Goal: Find specific page/section: Find specific page/section

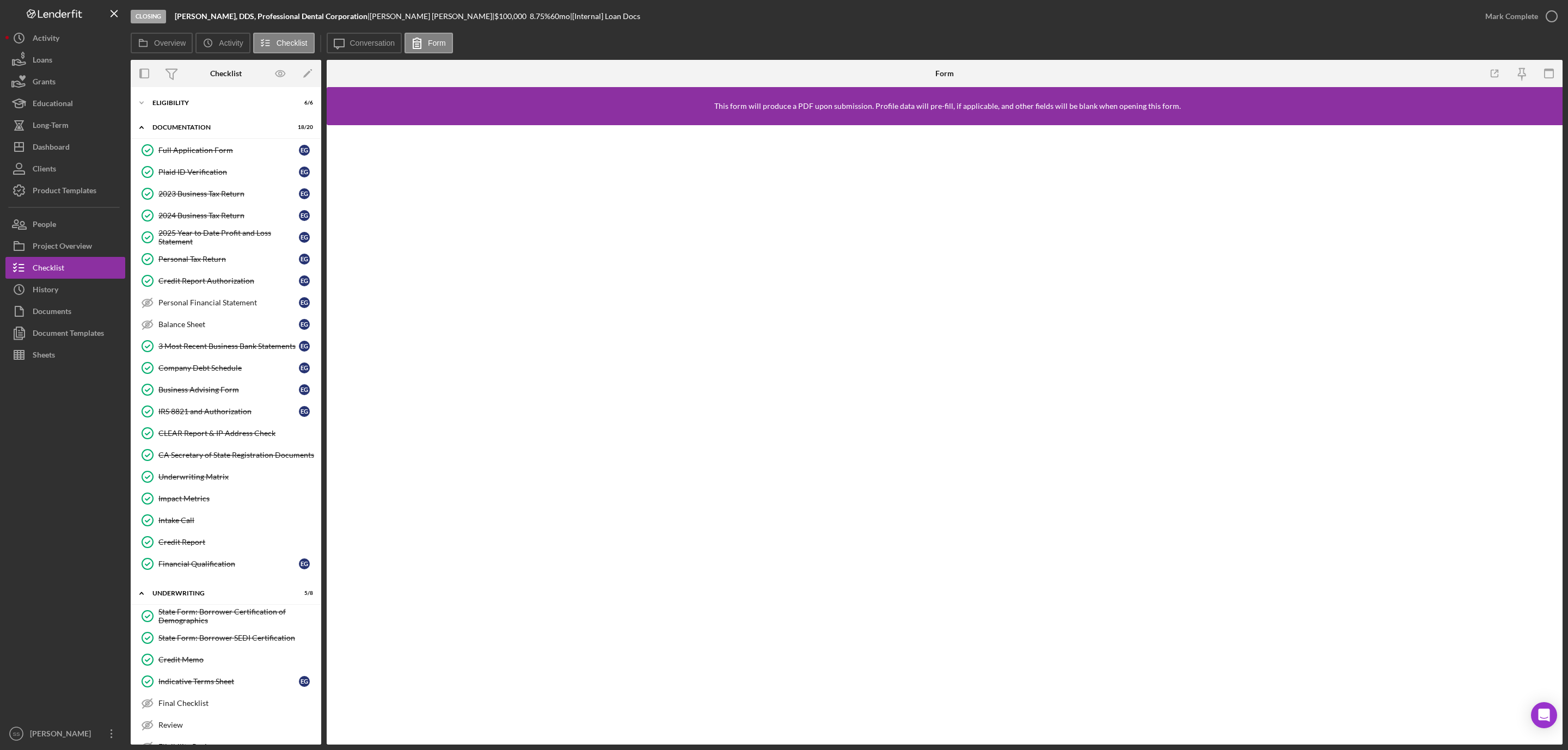
scroll to position [426, 0]
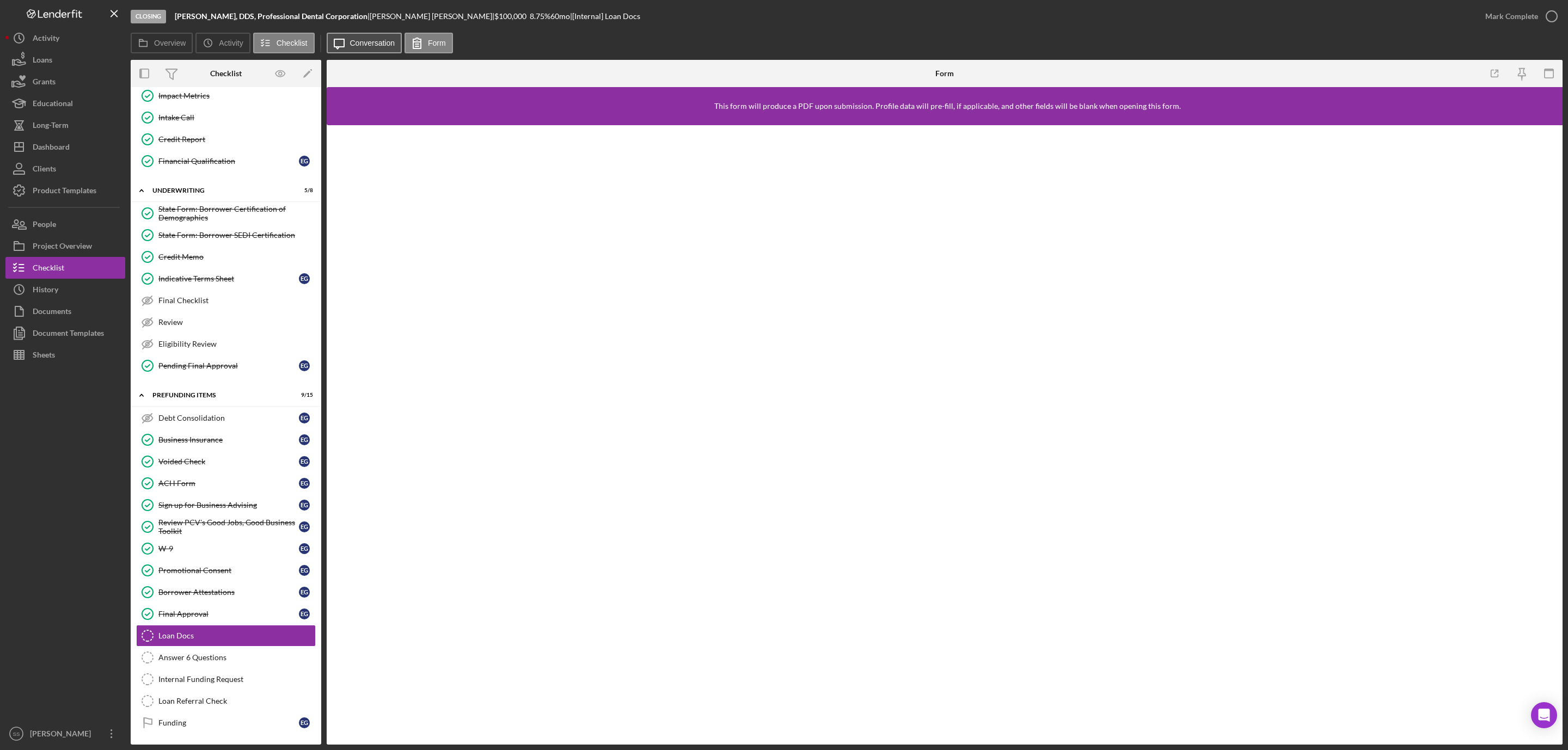
click at [379, 38] on button "Icon/Message Conversation" at bounding box center [364, 43] width 75 height 21
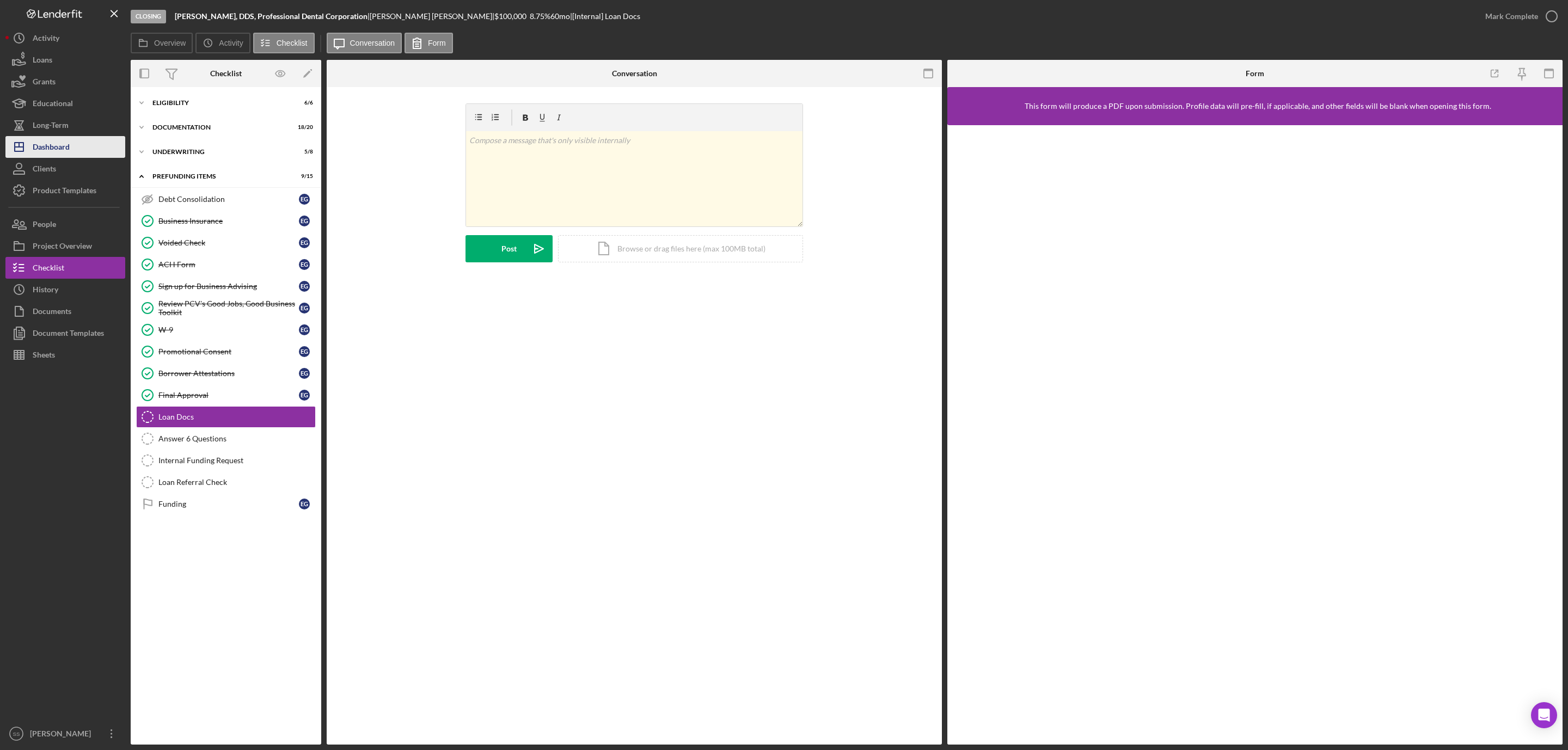
click at [79, 144] on button "Icon/Dashboard Dashboard" at bounding box center [65, 147] width 120 height 22
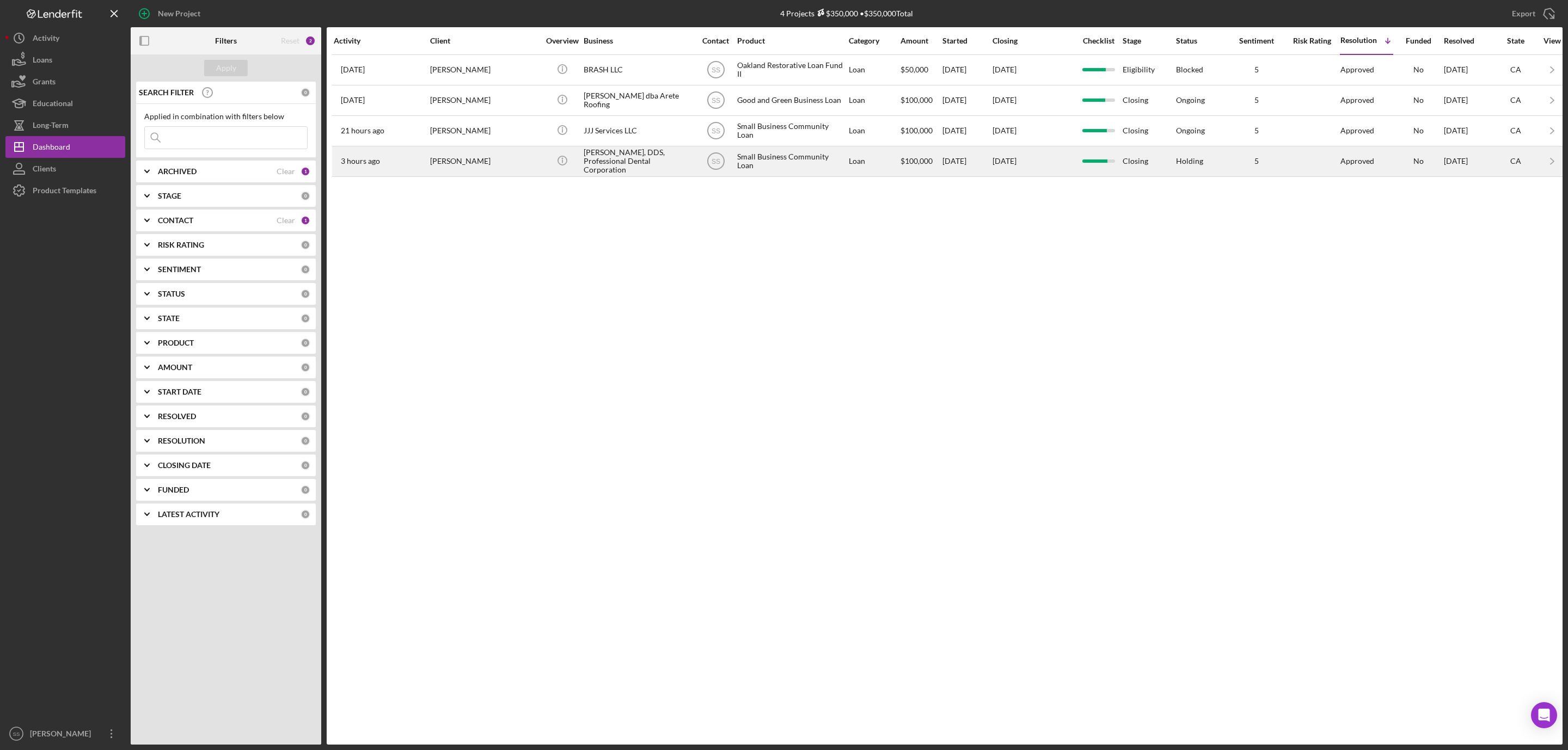
click at [458, 152] on div "[PERSON_NAME]" at bounding box center [484, 161] width 109 height 29
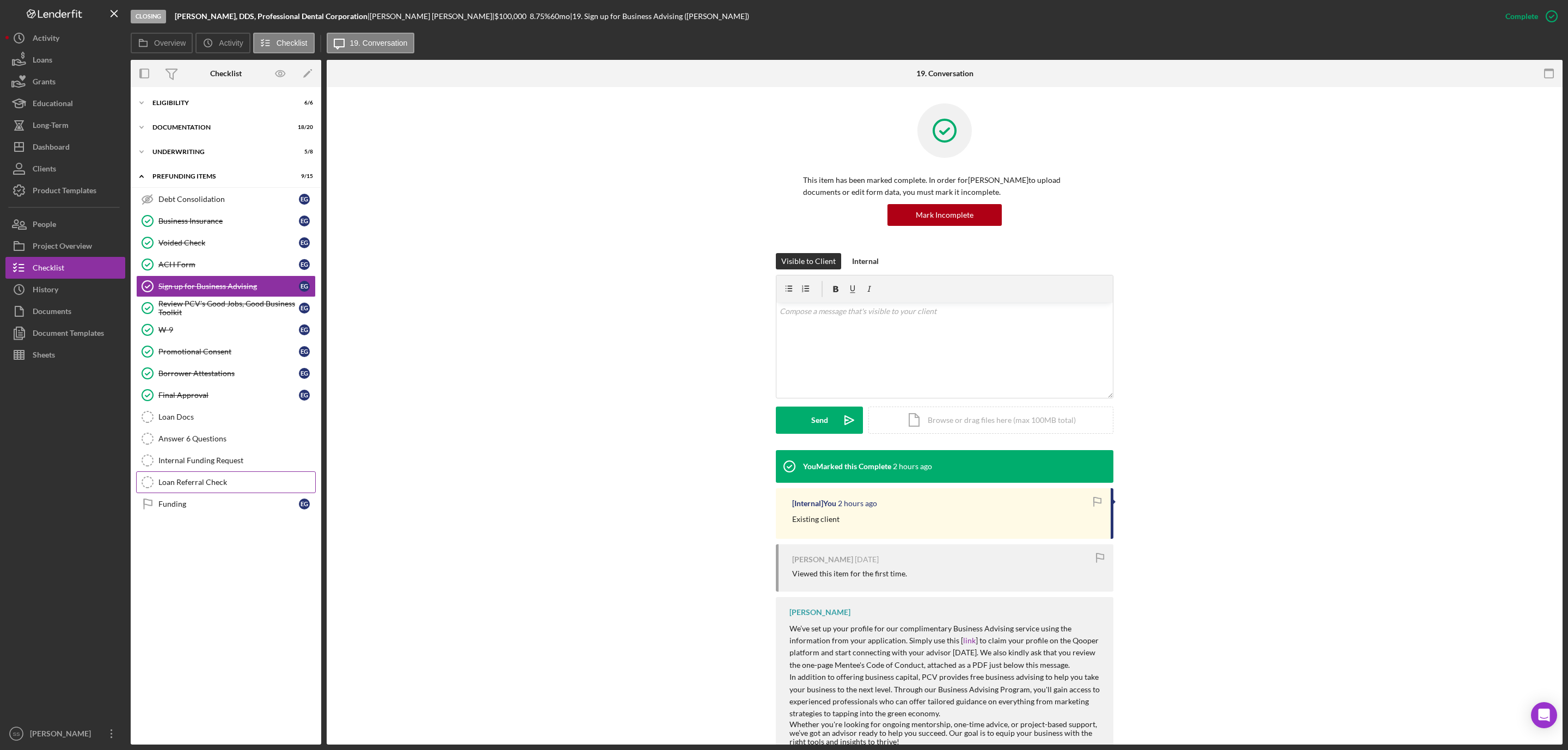
click at [193, 487] on div "Loan Referral Check" at bounding box center [237, 482] width 157 height 9
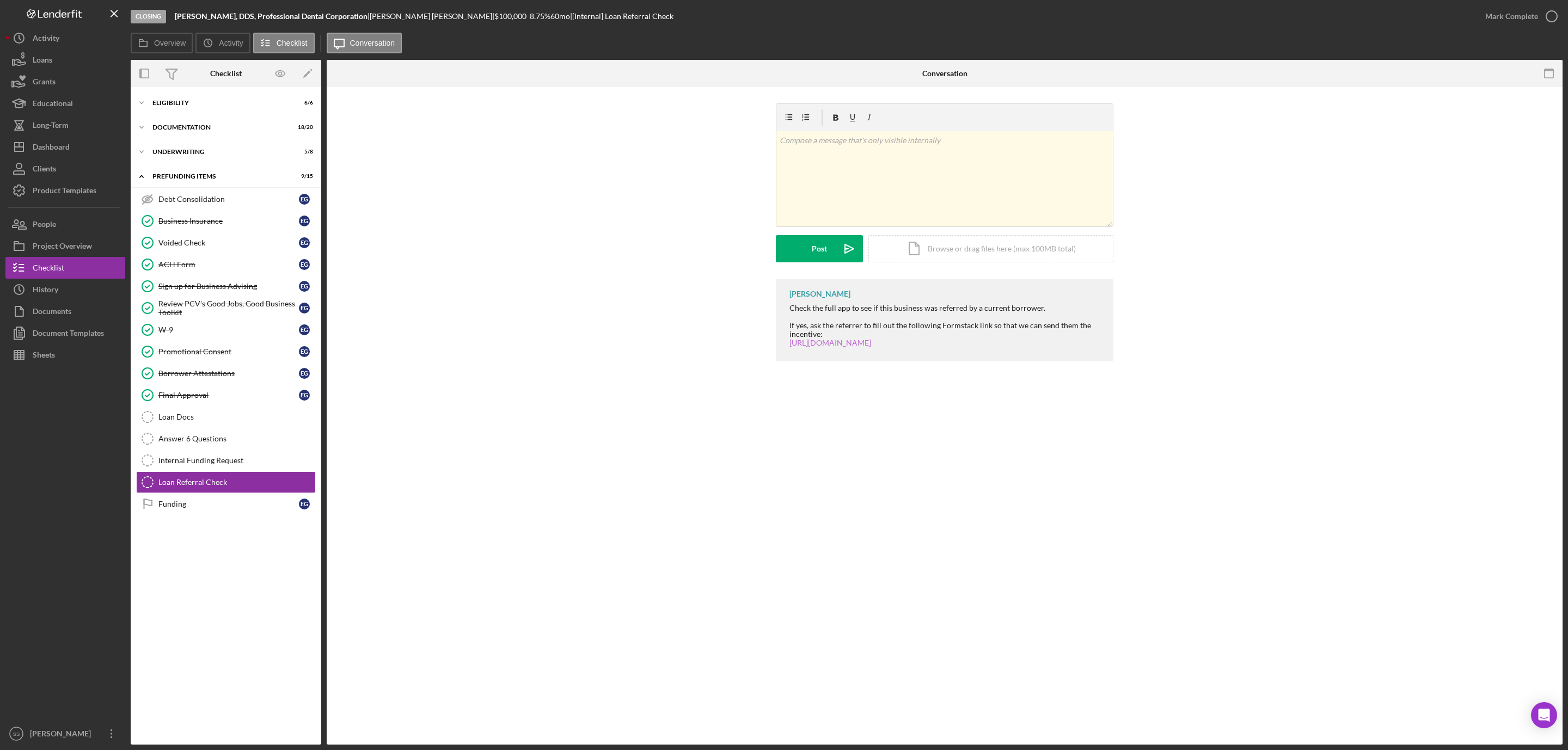
click at [842, 344] on link "[URL][DOMAIN_NAME]" at bounding box center [830, 342] width 82 height 9
click at [80, 149] on button "Icon/Dashboard Dashboard" at bounding box center [65, 147] width 120 height 22
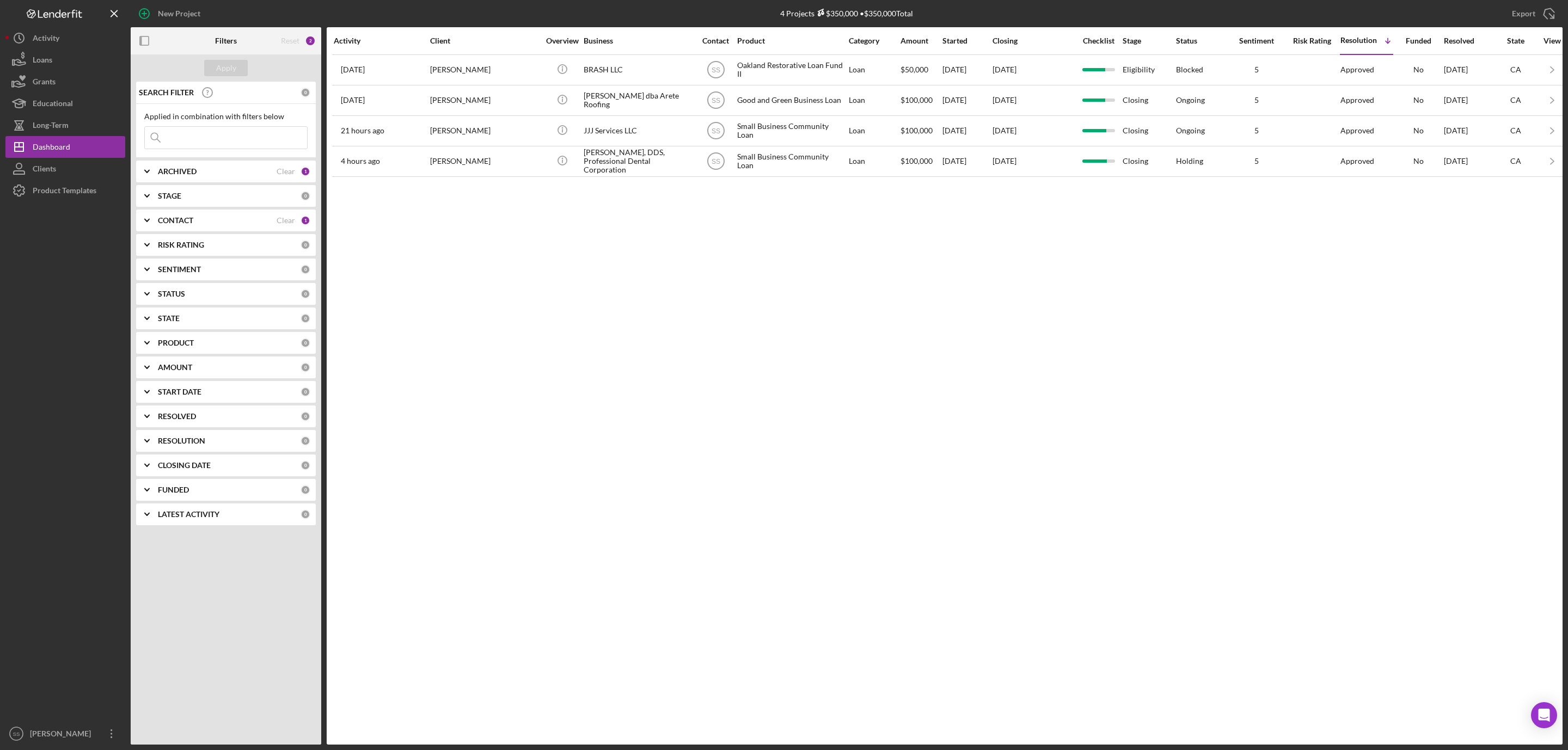
click at [197, 142] on input at bounding box center [226, 138] width 163 height 22
click at [189, 172] on b "ARCHIVED" at bounding box center [177, 171] width 38 height 9
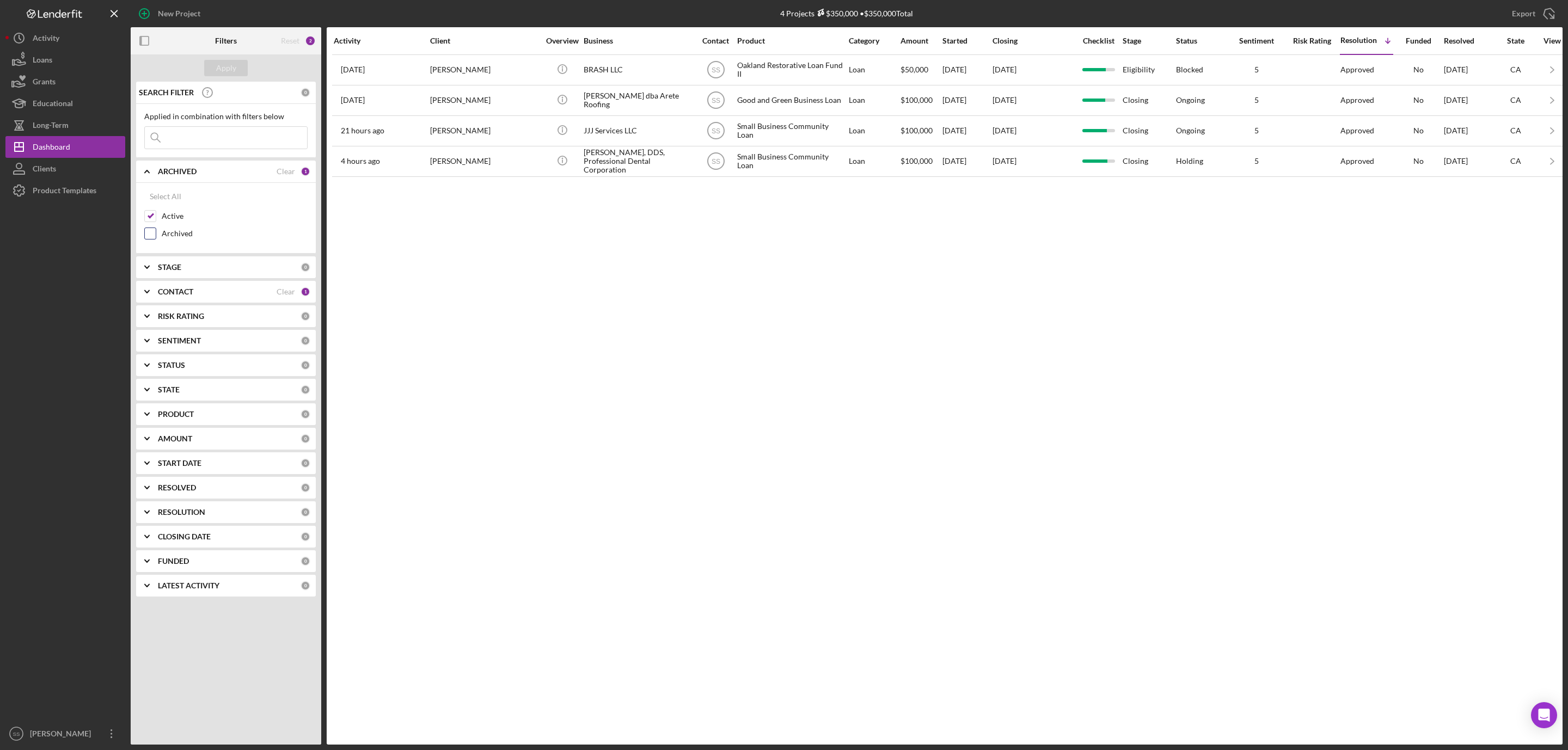
click at [152, 239] on input "Archived" at bounding box center [150, 234] width 11 height 11
checkbox input "true"
drag, startPoint x: 188, startPoint y: 141, endPoint x: 196, endPoint y: 141, distance: 8.0
click at [188, 141] on input at bounding box center [226, 138] width 163 height 22
type input "sandyrok"
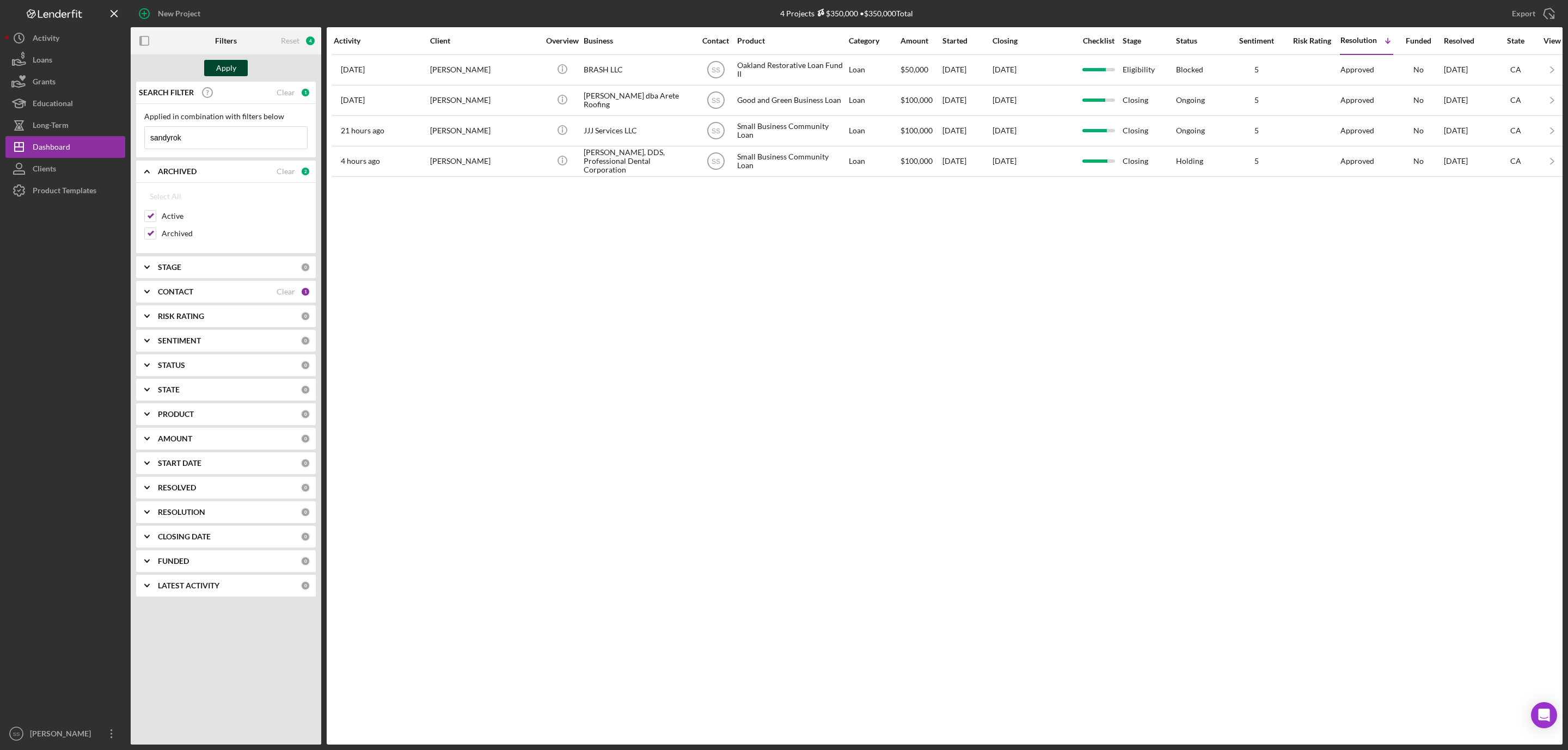
click at [235, 69] on div "Apply" at bounding box center [226, 68] width 20 height 16
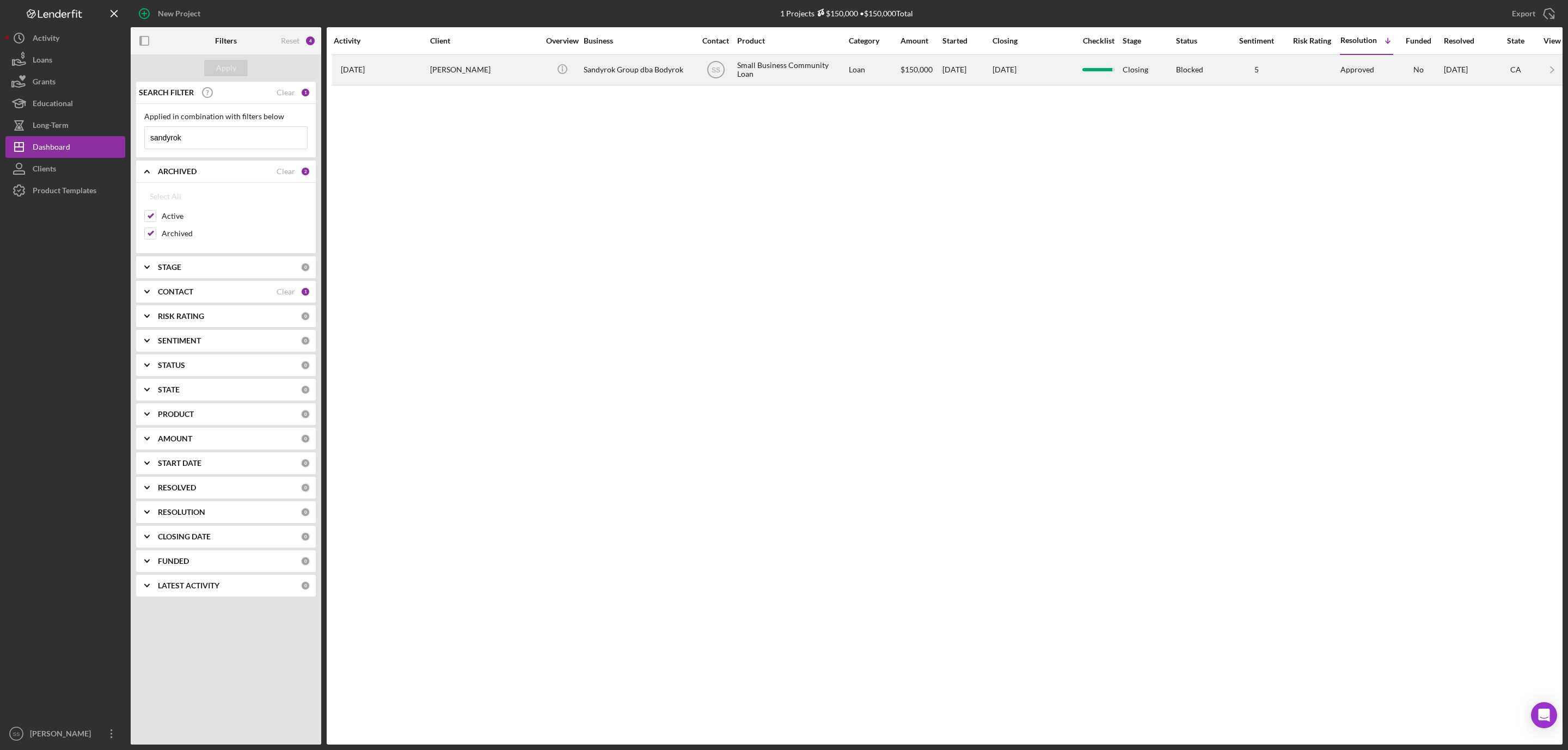
click at [473, 73] on div "Sandra Cabral" at bounding box center [484, 70] width 109 height 29
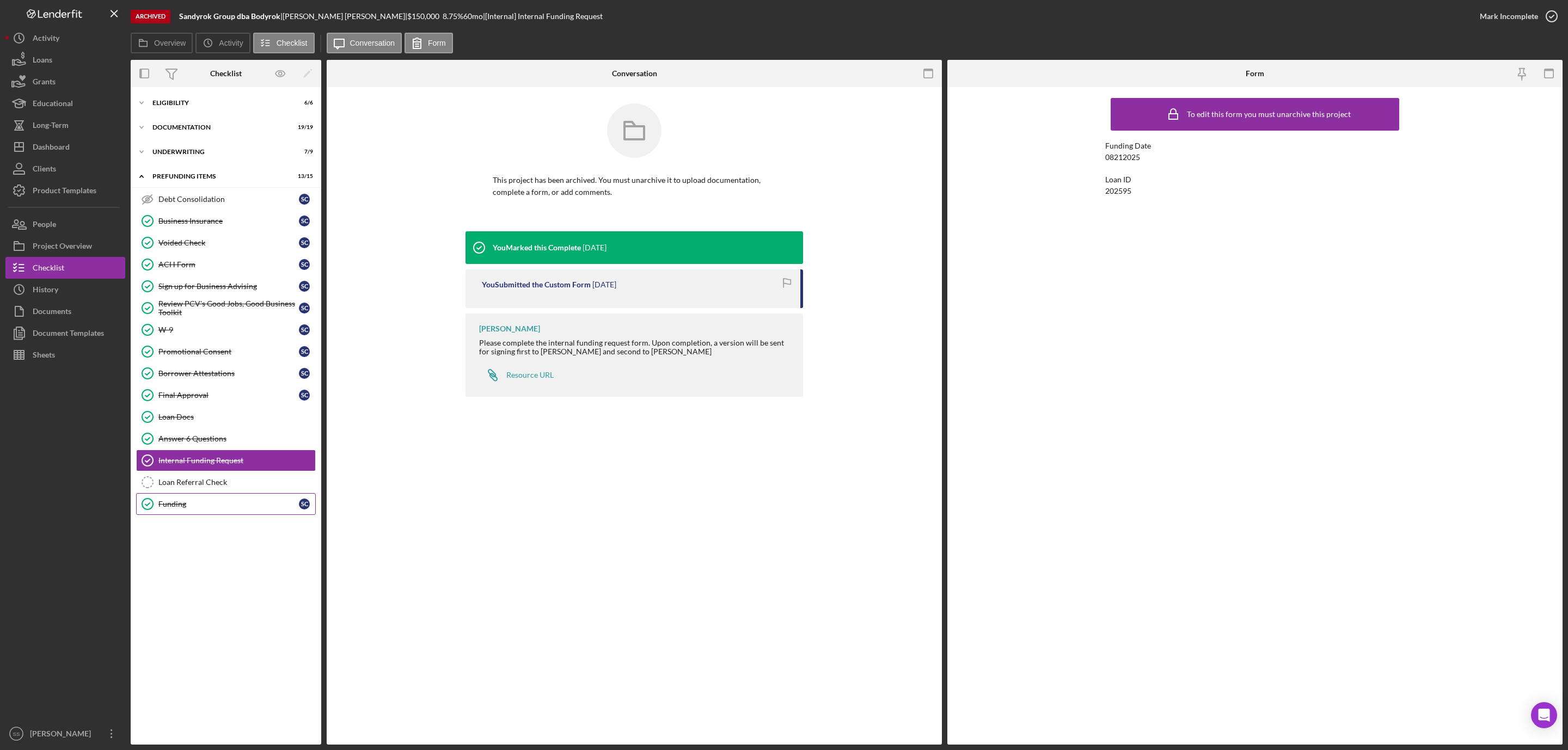
click at [216, 508] on div "Funding" at bounding box center [228, 504] width 141 height 9
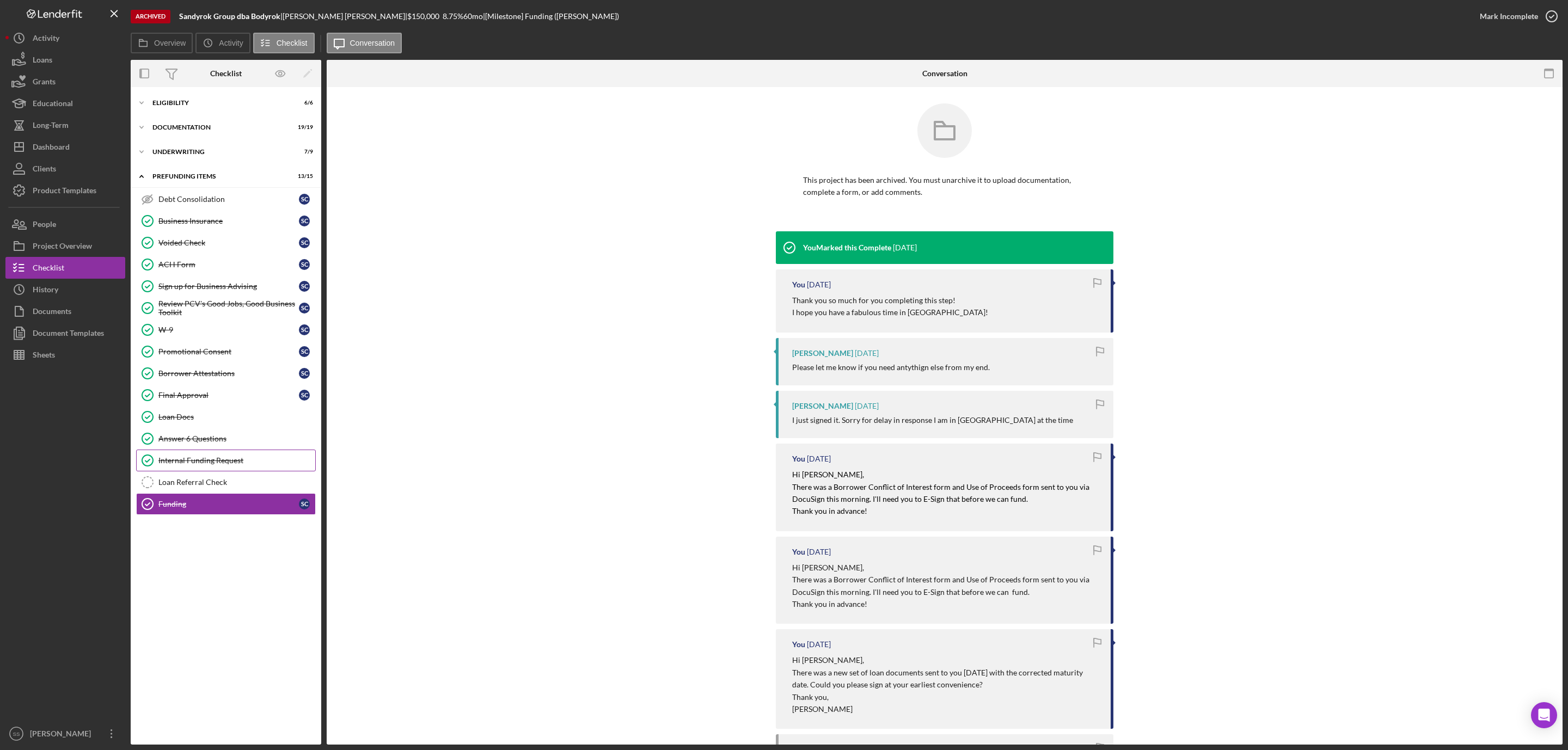
click at [211, 459] on link "Internal Funding Request Internal Funding Request" at bounding box center [226, 461] width 180 height 22
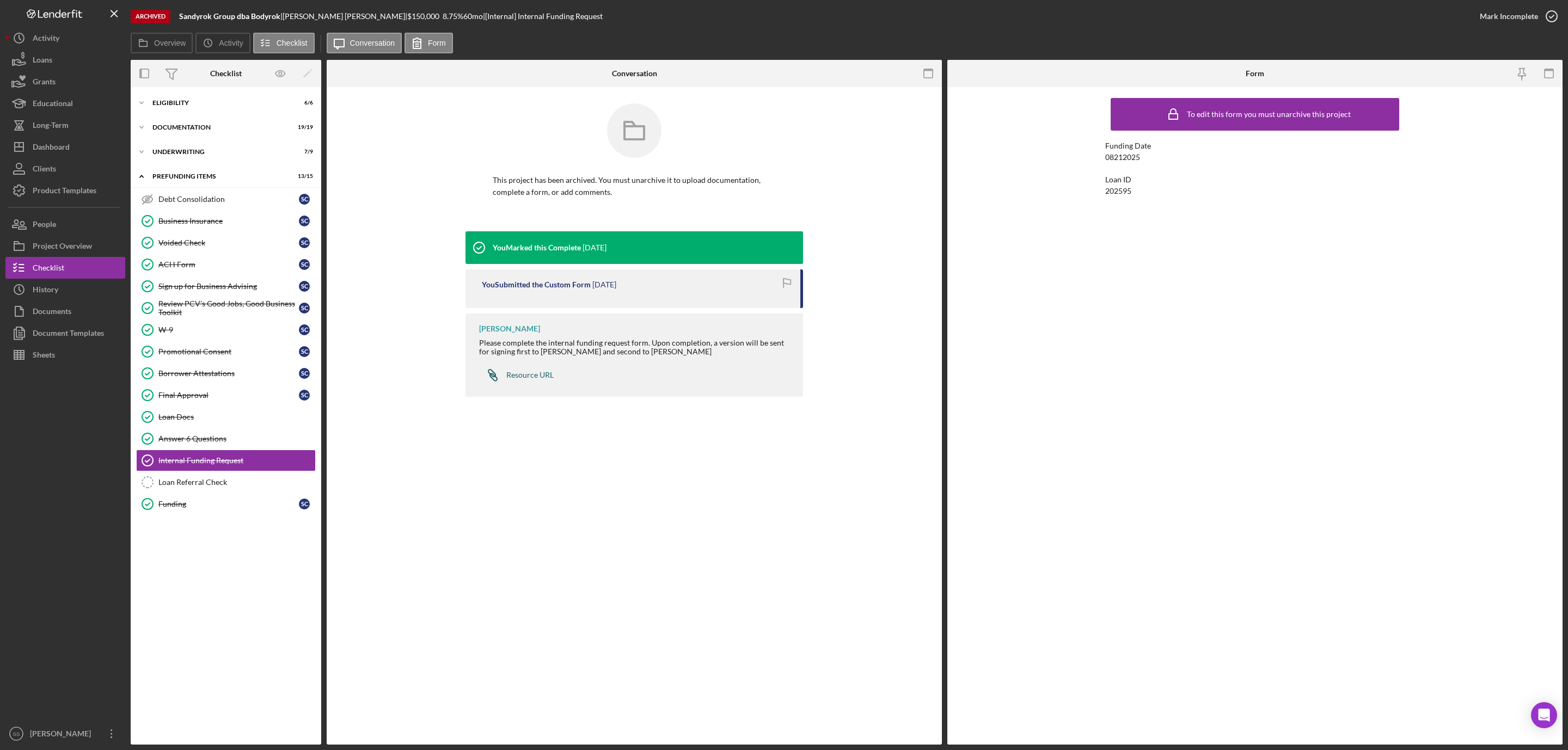
click at [518, 377] on div "Resource URL" at bounding box center [530, 375] width 47 height 9
click at [165, 101] on div "Eligibility" at bounding box center [230, 103] width 155 height 7
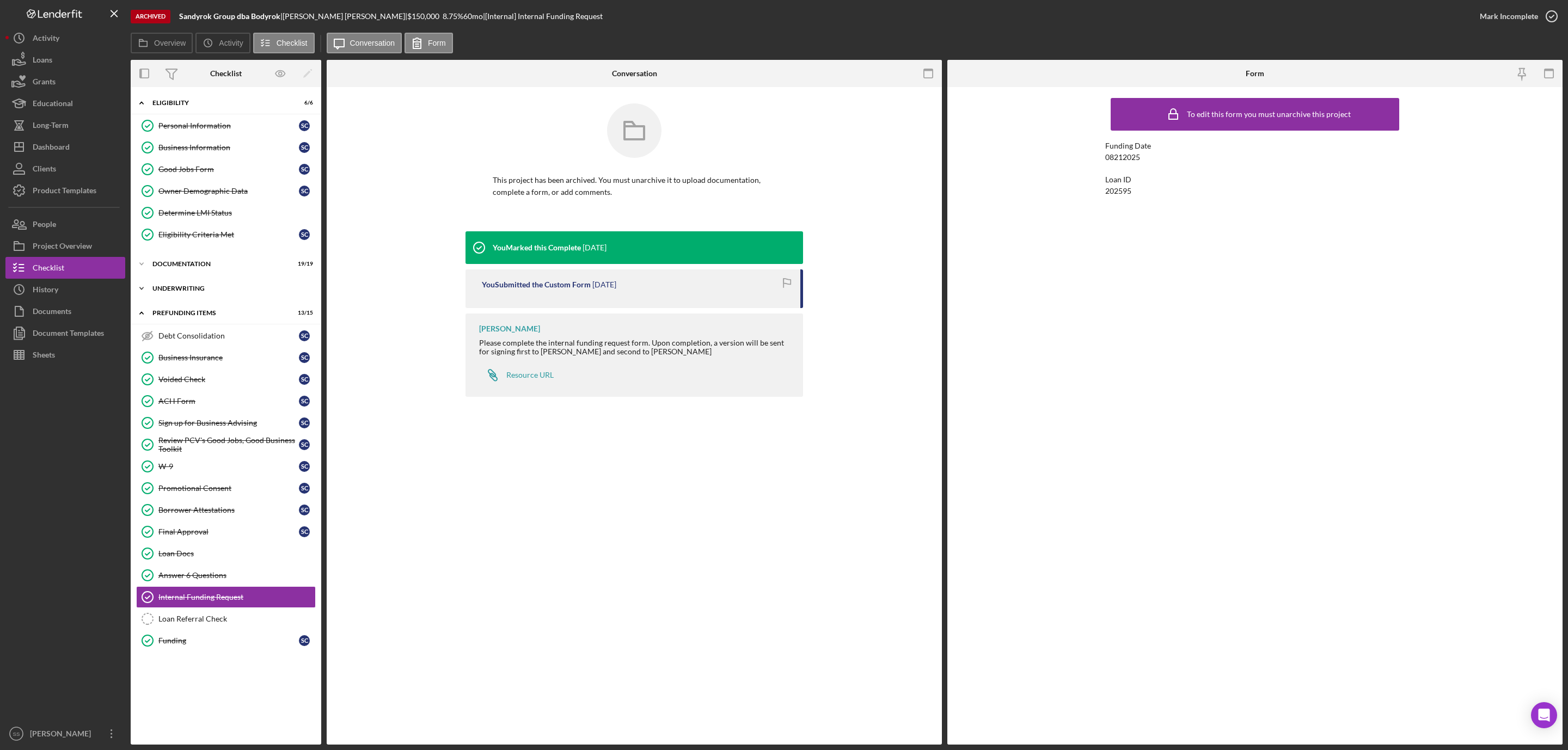
click at [176, 291] on div "Underwriting" at bounding box center [230, 289] width 155 height 7
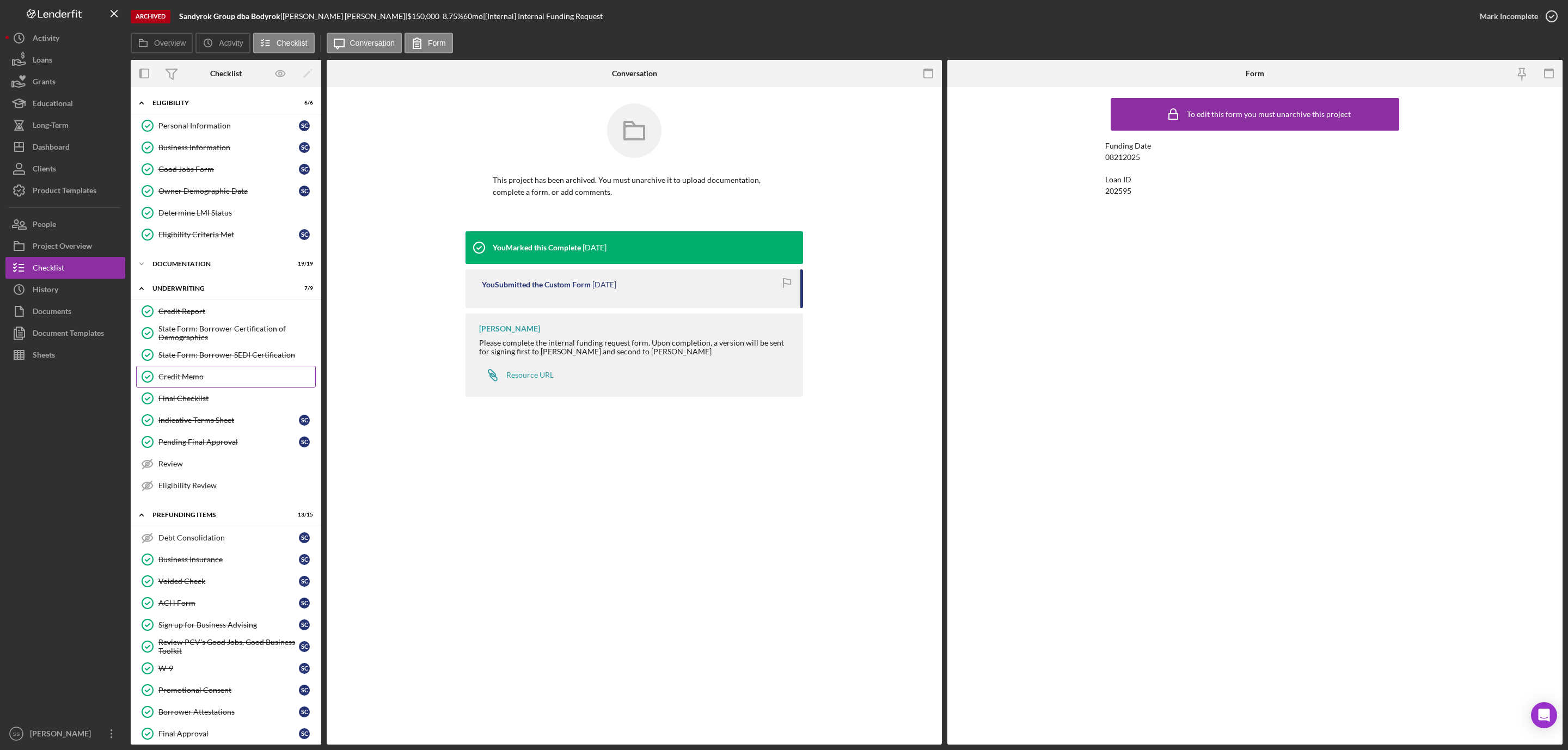
click at [195, 381] on div "Credit Memo" at bounding box center [237, 376] width 157 height 9
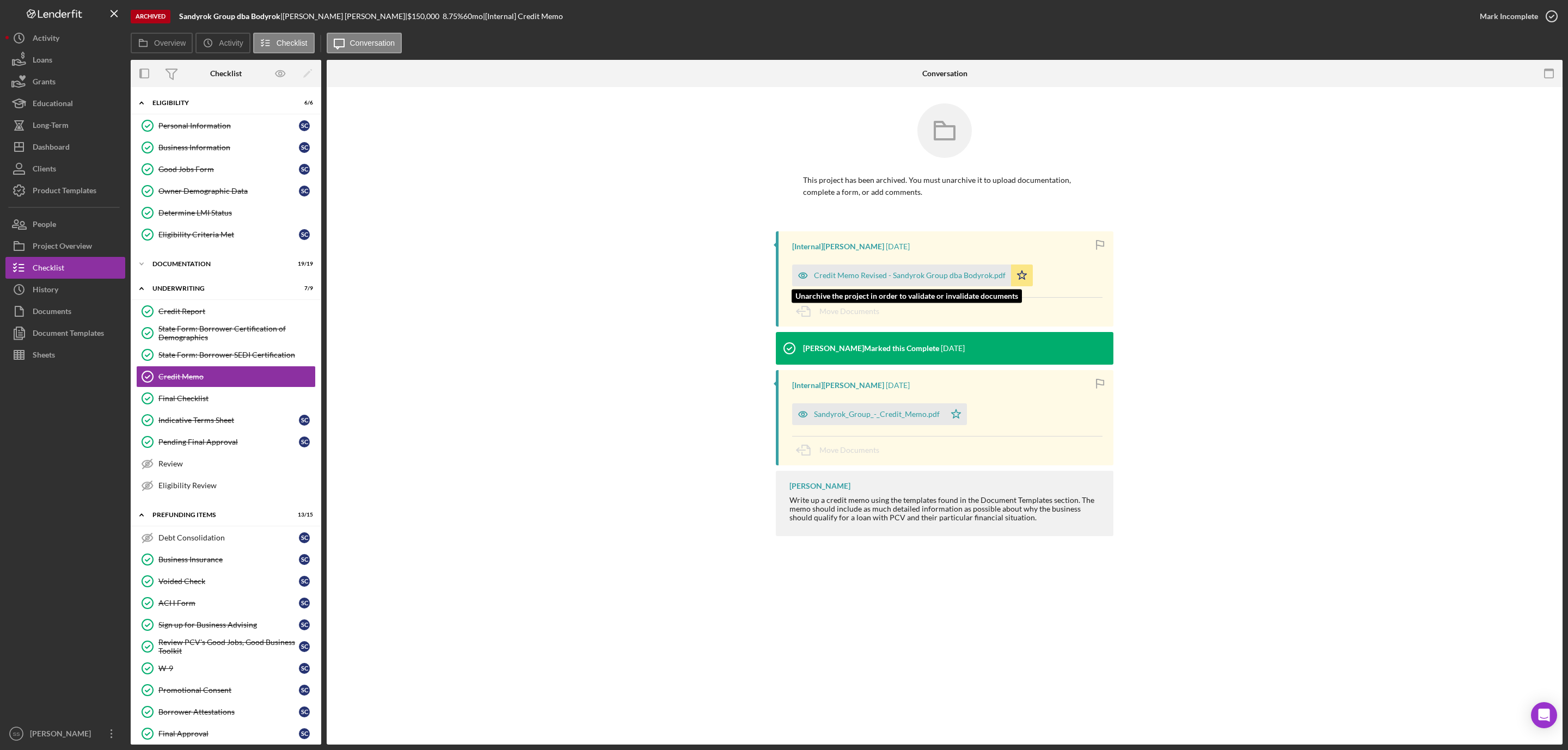
click at [899, 269] on div "Credit Memo Revised - Sandyrok Group dba Bodyrok.pdf" at bounding box center [901, 276] width 219 height 22
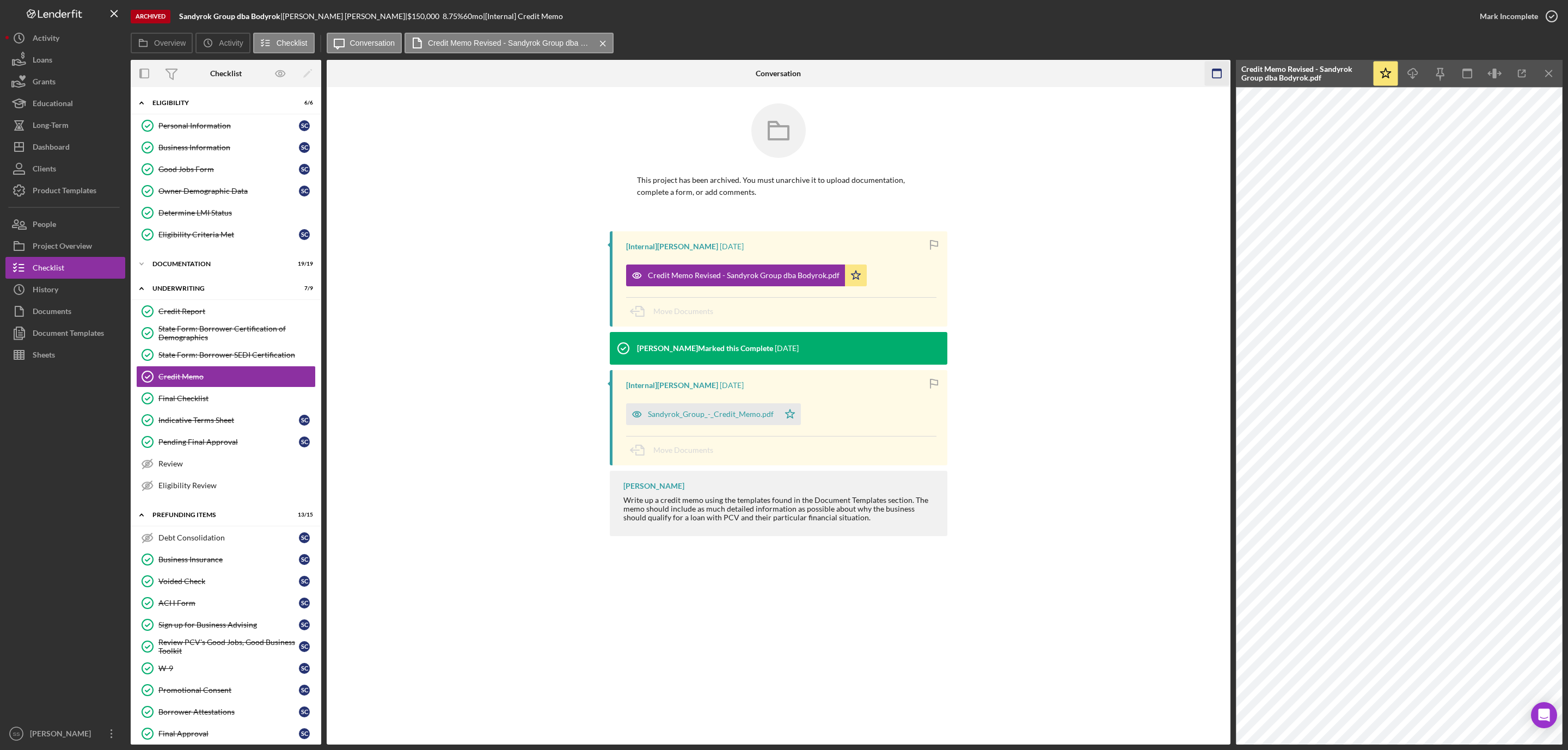
click at [1210, 72] on icon "button" at bounding box center [1217, 74] width 25 height 25
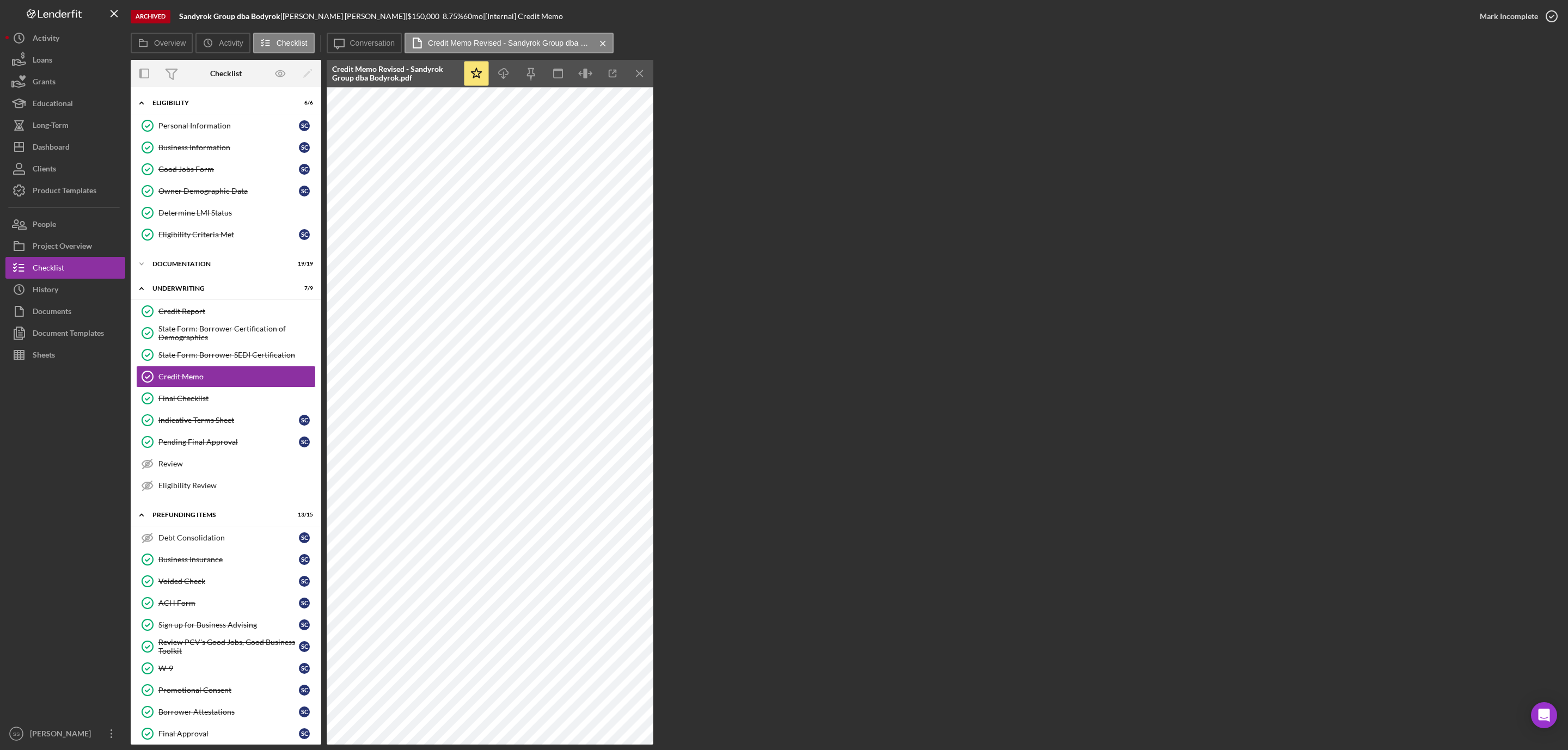
click at [202, 18] on b "Sandyrok Group dba Bodyrok" at bounding box center [230, 16] width 102 height 9
copy div "Sandyrok Group dba Bodyrok |"
click at [56, 142] on div "Dashboard" at bounding box center [51, 148] width 37 height 25
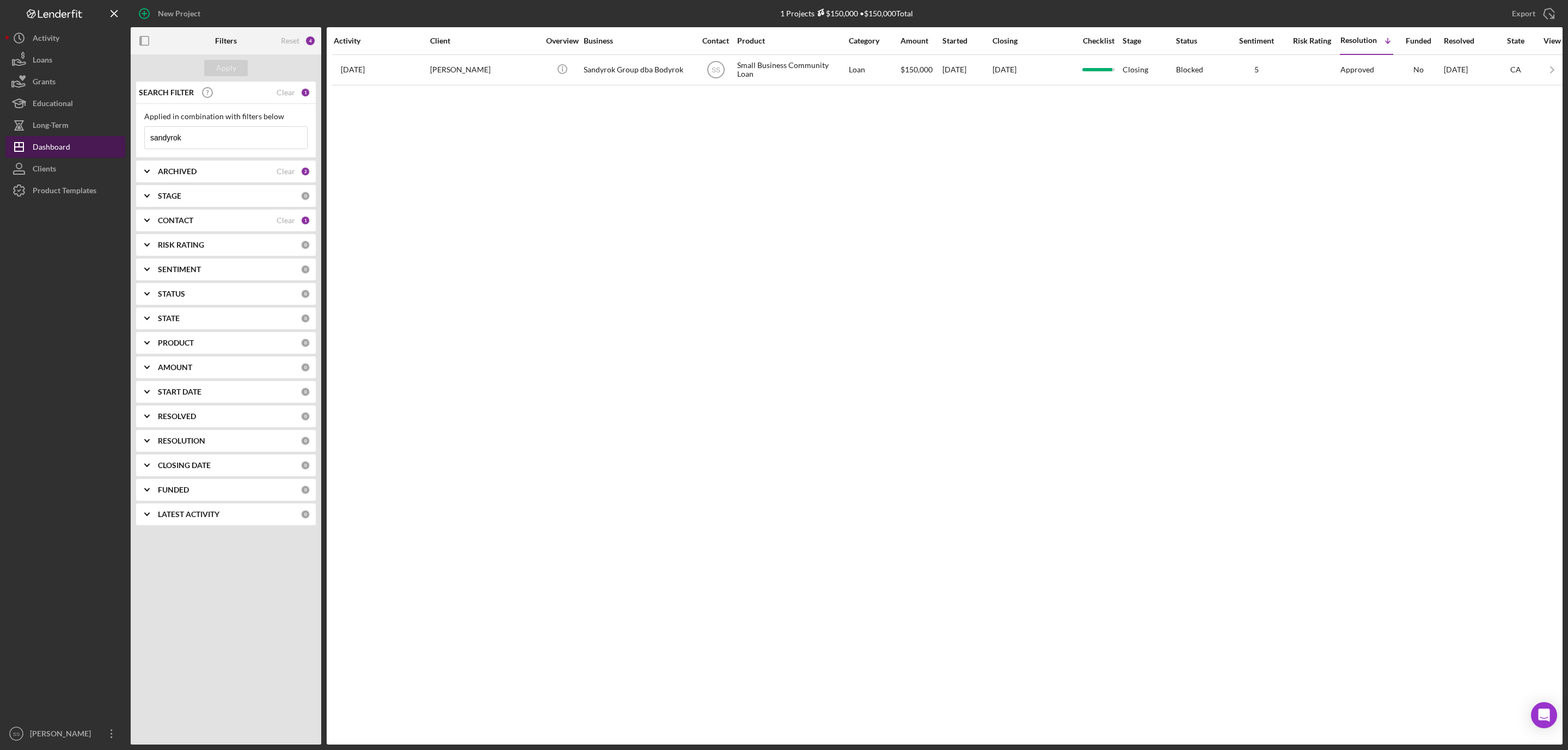
drag, startPoint x: 168, startPoint y: 146, endPoint x: 85, endPoint y: 144, distance: 83.0
click at [85, 144] on div "New Project 1 Projects $150,000 • $150,000 Total sandyrok Export Icon/Export Fi…" at bounding box center [784, 372] width 1557 height 745
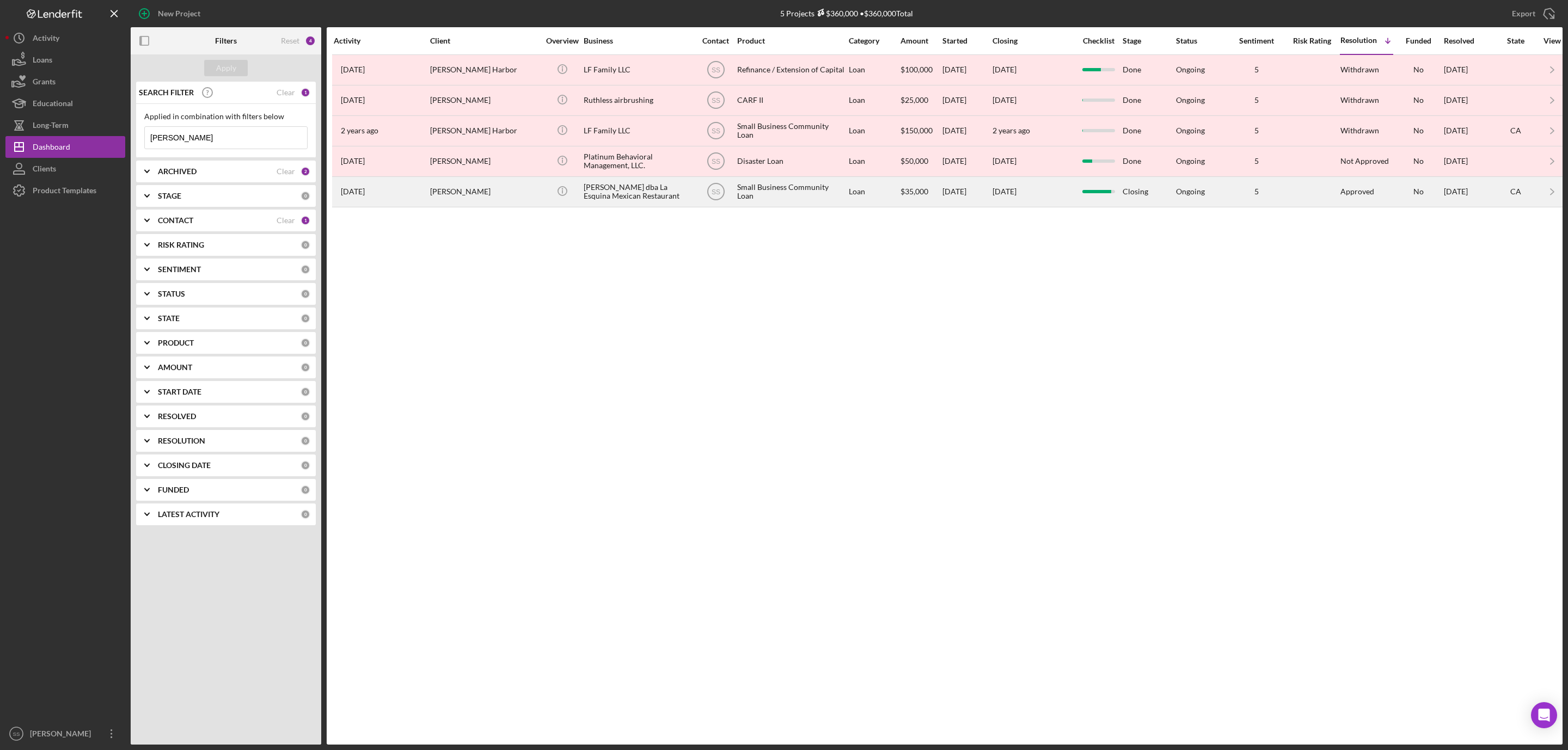
type input "benjamin romero"
click at [618, 197] on div "Benjamin Romero Martinez dba La Esquina Mexican Restaurant" at bounding box center [638, 192] width 109 height 29
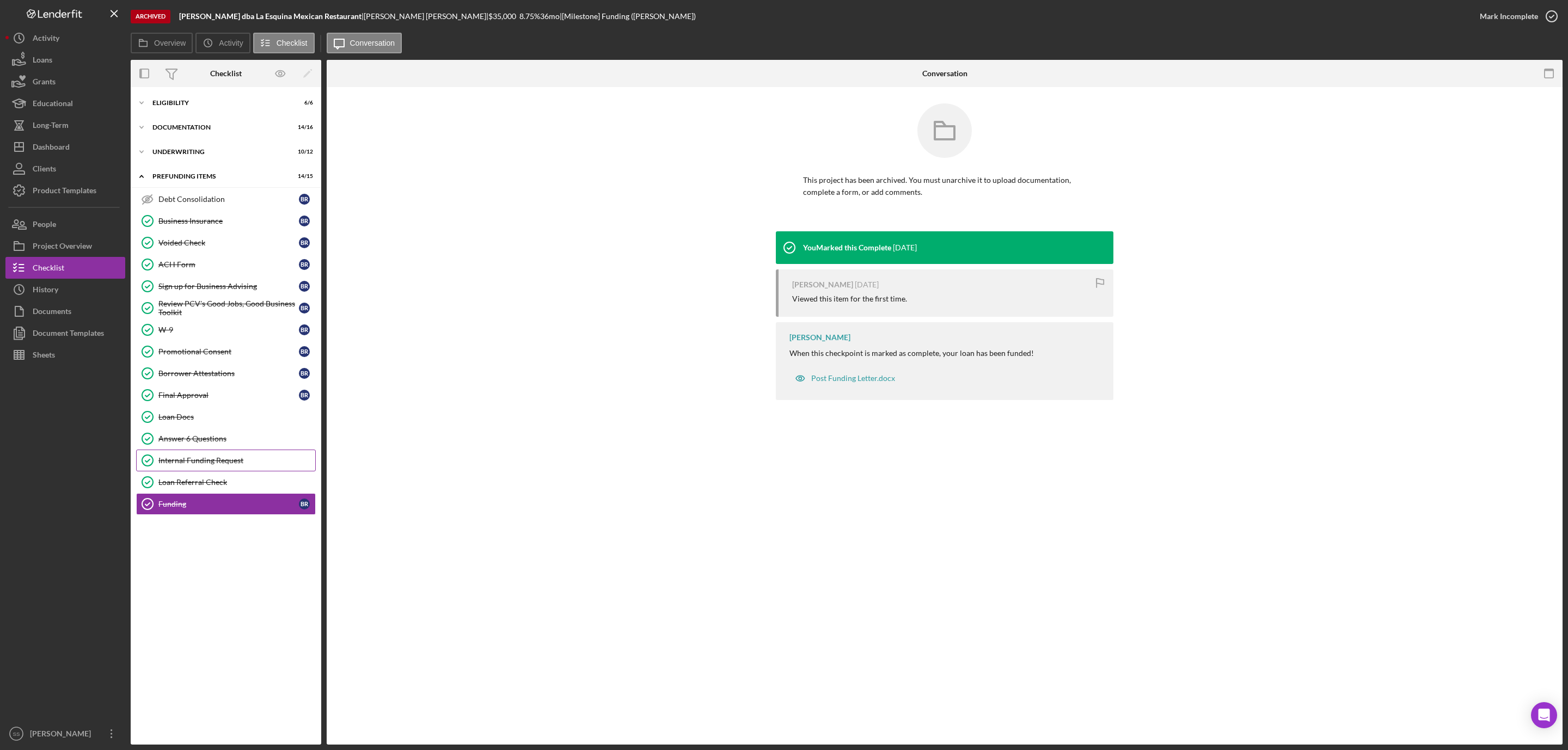
click at [189, 465] on div "Internal Funding Request" at bounding box center [237, 460] width 157 height 9
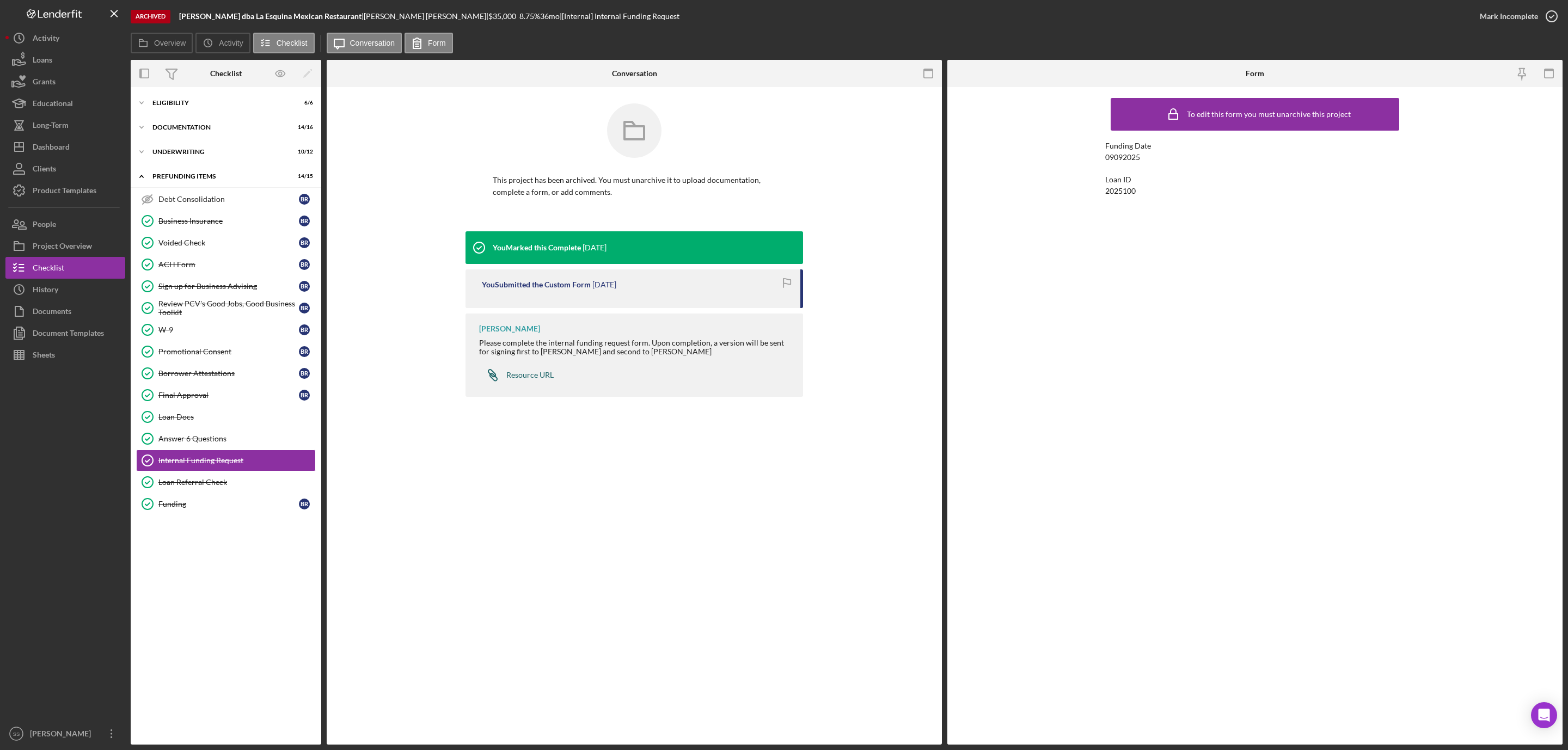
click at [525, 378] on div "Resource URL" at bounding box center [530, 375] width 47 height 9
click at [214, 156] on div "Icon/Expander Underwriting 10 / 12" at bounding box center [226, 152] width 191 height 22
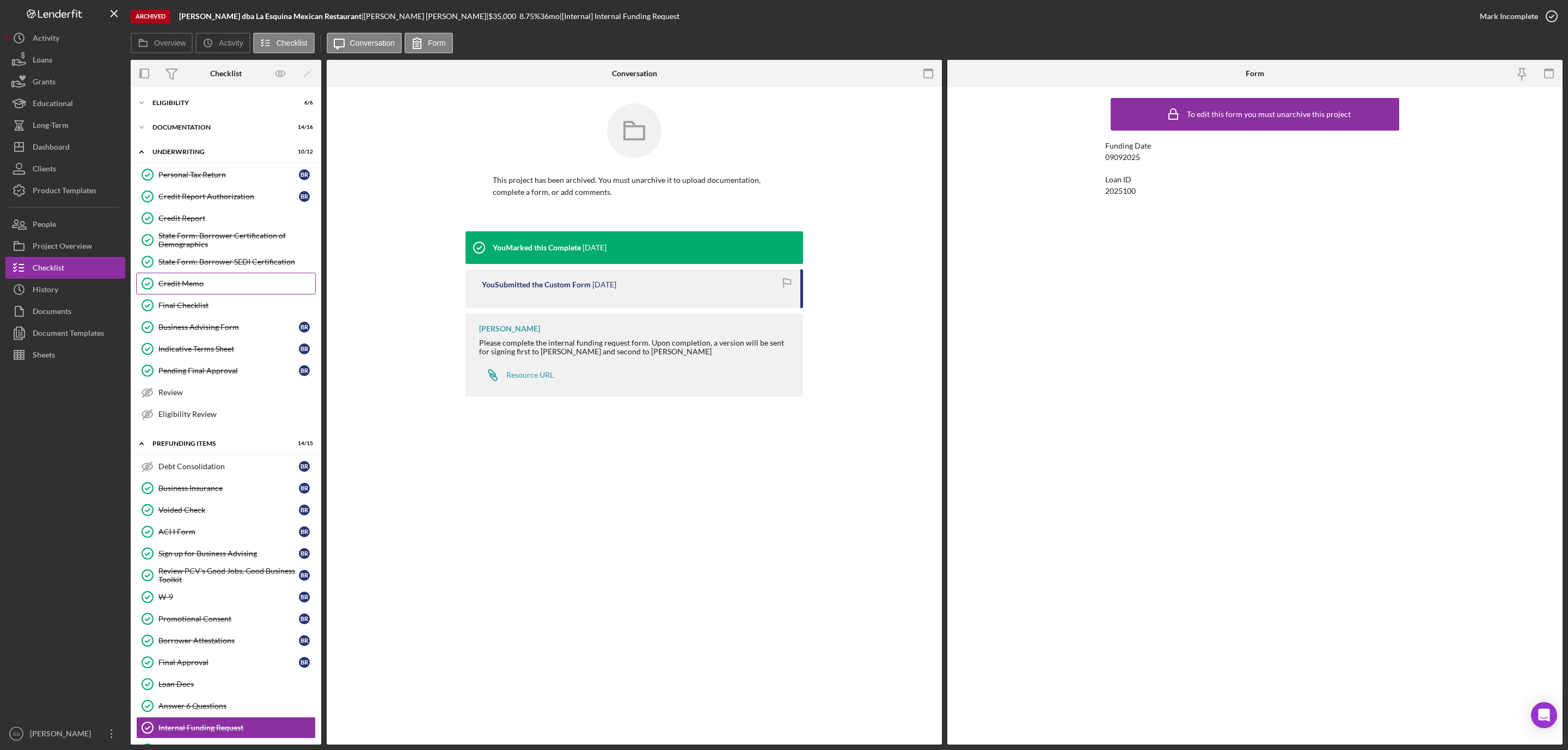
click at [208, 284] on div "Credit Memo" at bounding box center [237, 283] width 157 height 9
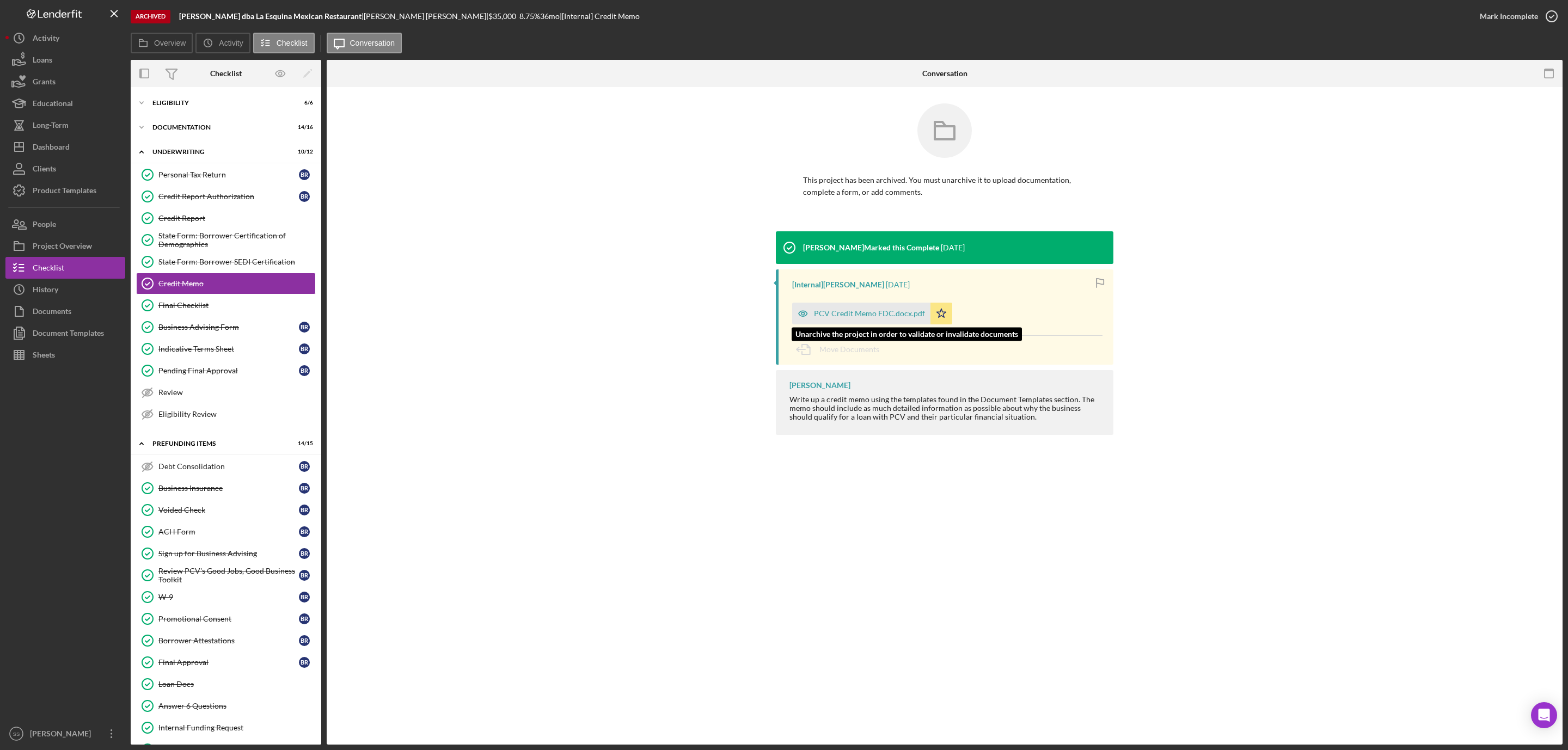
click at [835, 313] on div "PCV Credit Memo FDC.docx.pdf" at bounding box center [870, 313] width 111 height 9
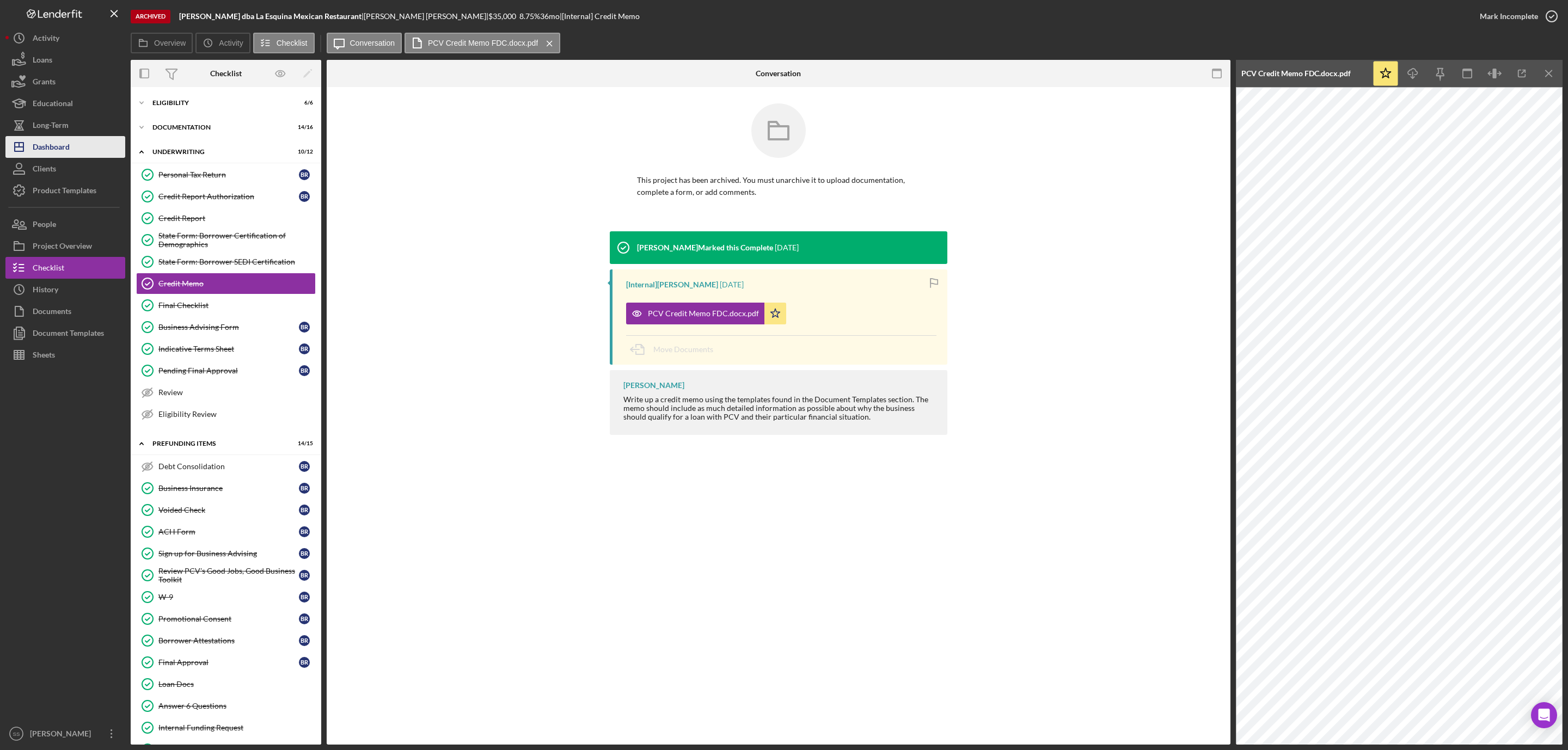
click at [65, 147] on div "Dashboard" at bounding box center [51, 148] width 37 height 25
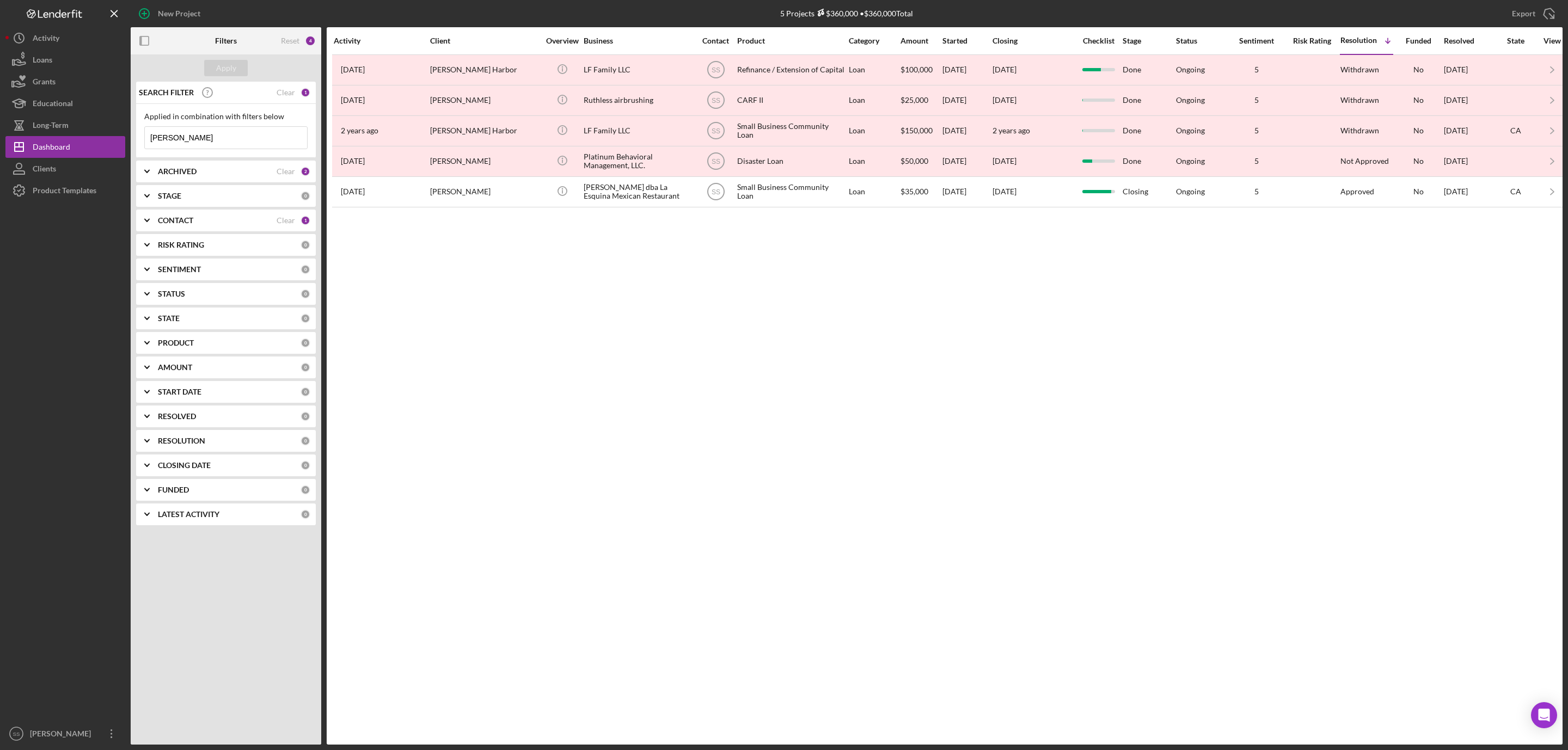
click at [233, 167] on div "ARCHIVED Clear 2" at bounding box center [234, 171] width 152 height 22
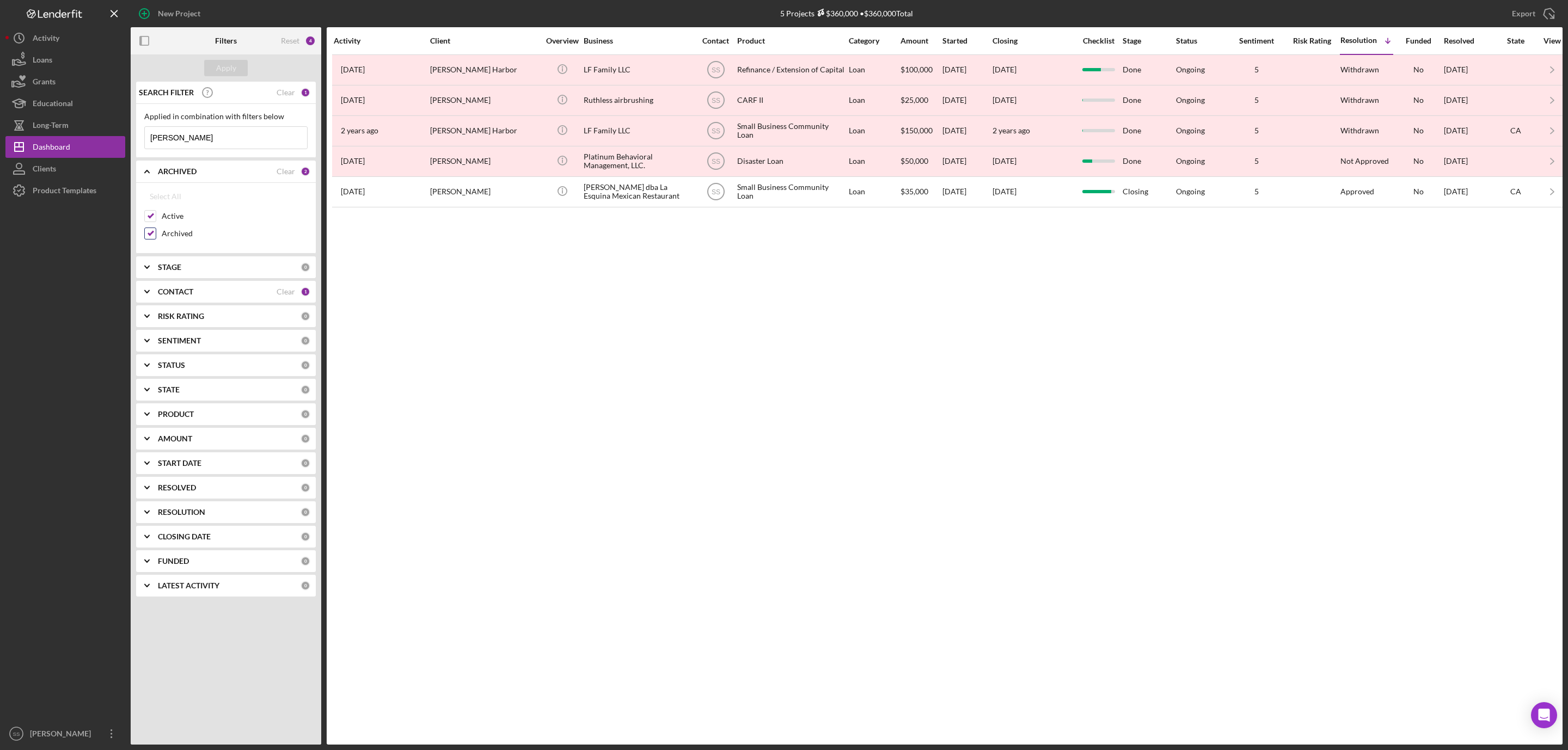
click at [146, 237] on input "Archived" at bounding box center [150, 234] width 11 height 11
checkbox input "false"
click at [229, 65] on div "Apply" at bounding box center [226, 68] width 20 height 16
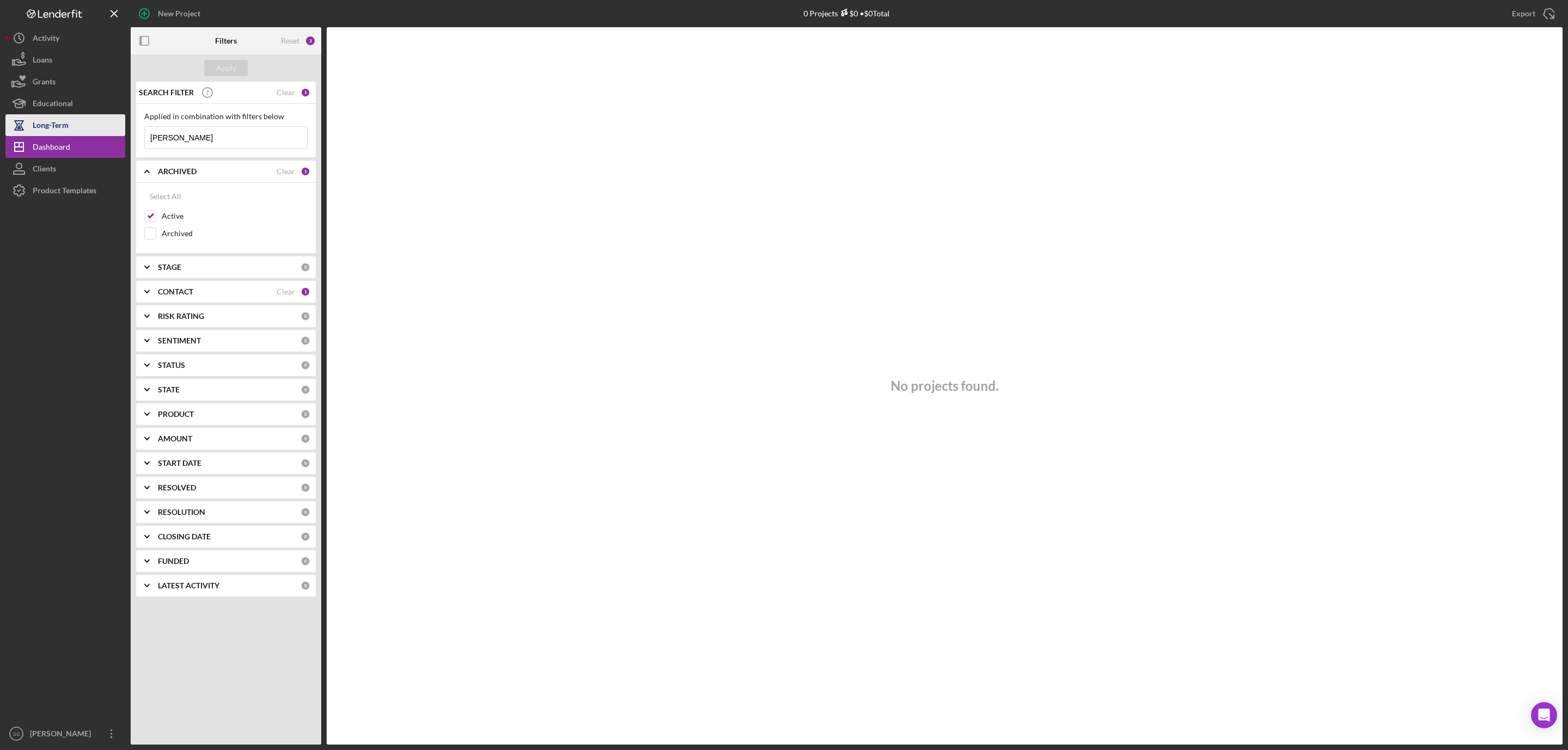
drag, startPoint x: 219, startPoint y: 137, endPoint x: 86, endPoint y: 130, distance: 133.2
click at [86, 130] on div "New Project 0 Projects $0 • $0 Total benjamin romero Export Icon/Export Filters…" at bounding box center [784, 372] width 1557 height 745
click at [235, 72] on div "Apply" at bounding box center [226, 68] width 20 height 16
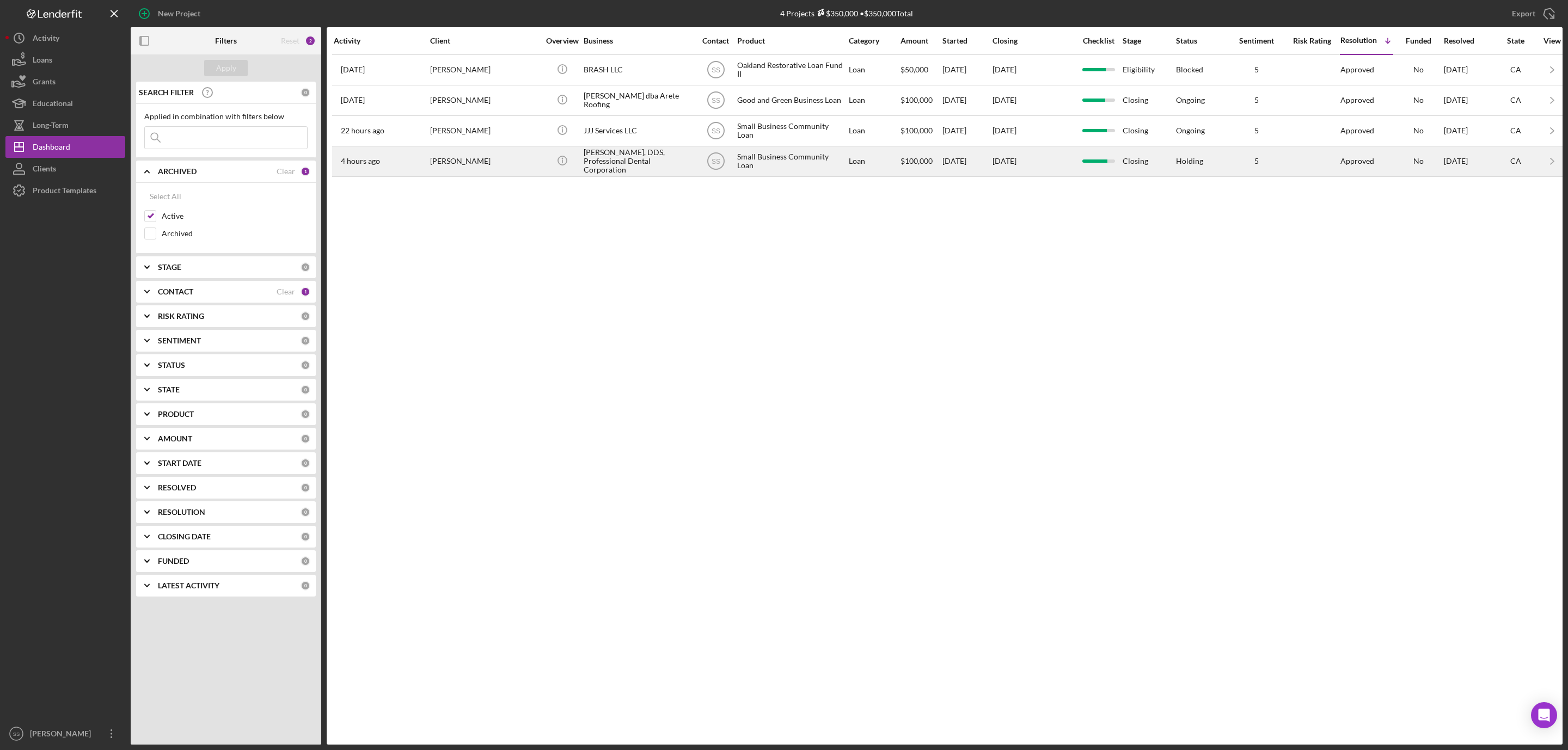
click at [459, 165] on div "Ekaterina Galina" at bounding box center [484, 161] width 109 height 29
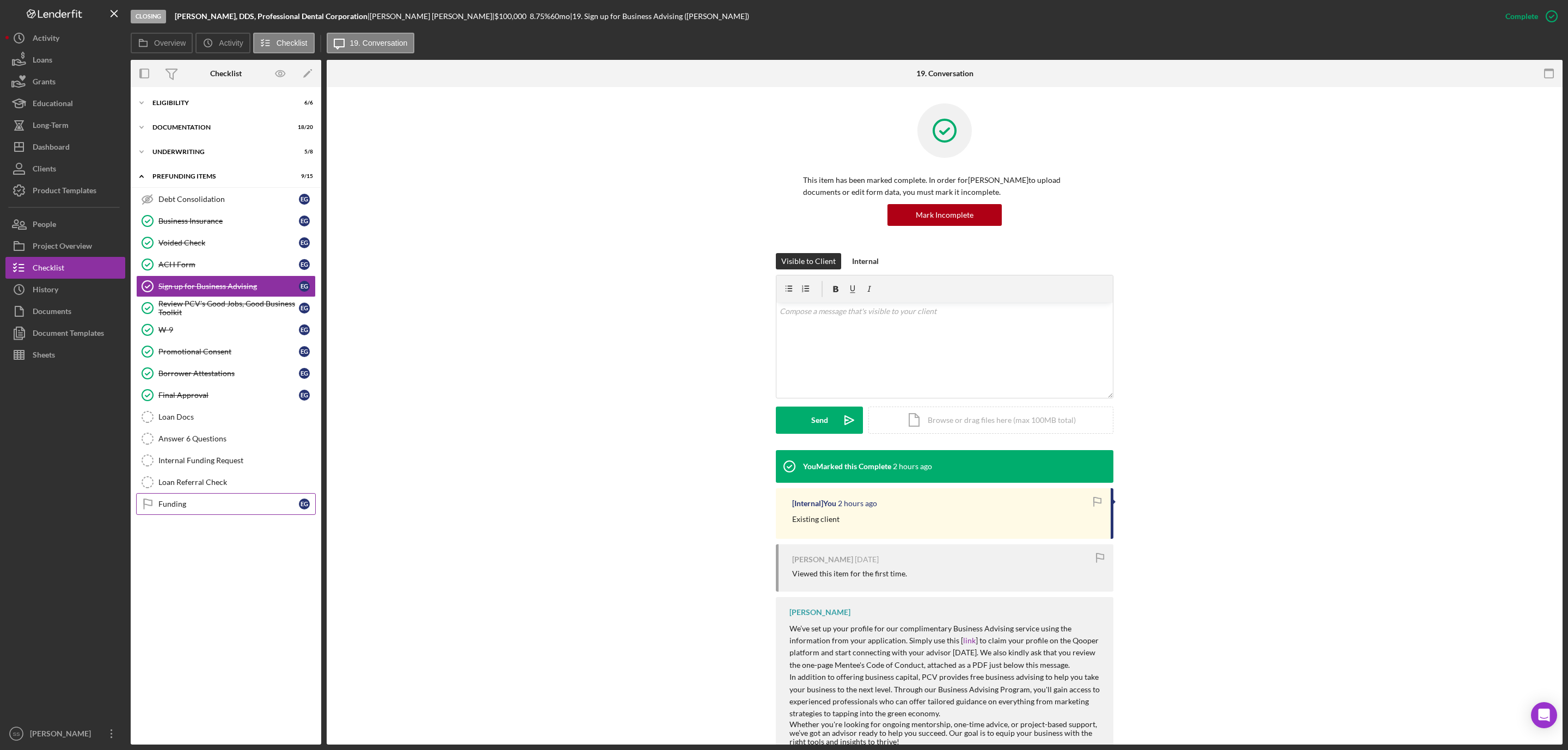
click at [168, 507] on div "Funding" at bounding box center [228, 504] width 141 height 9
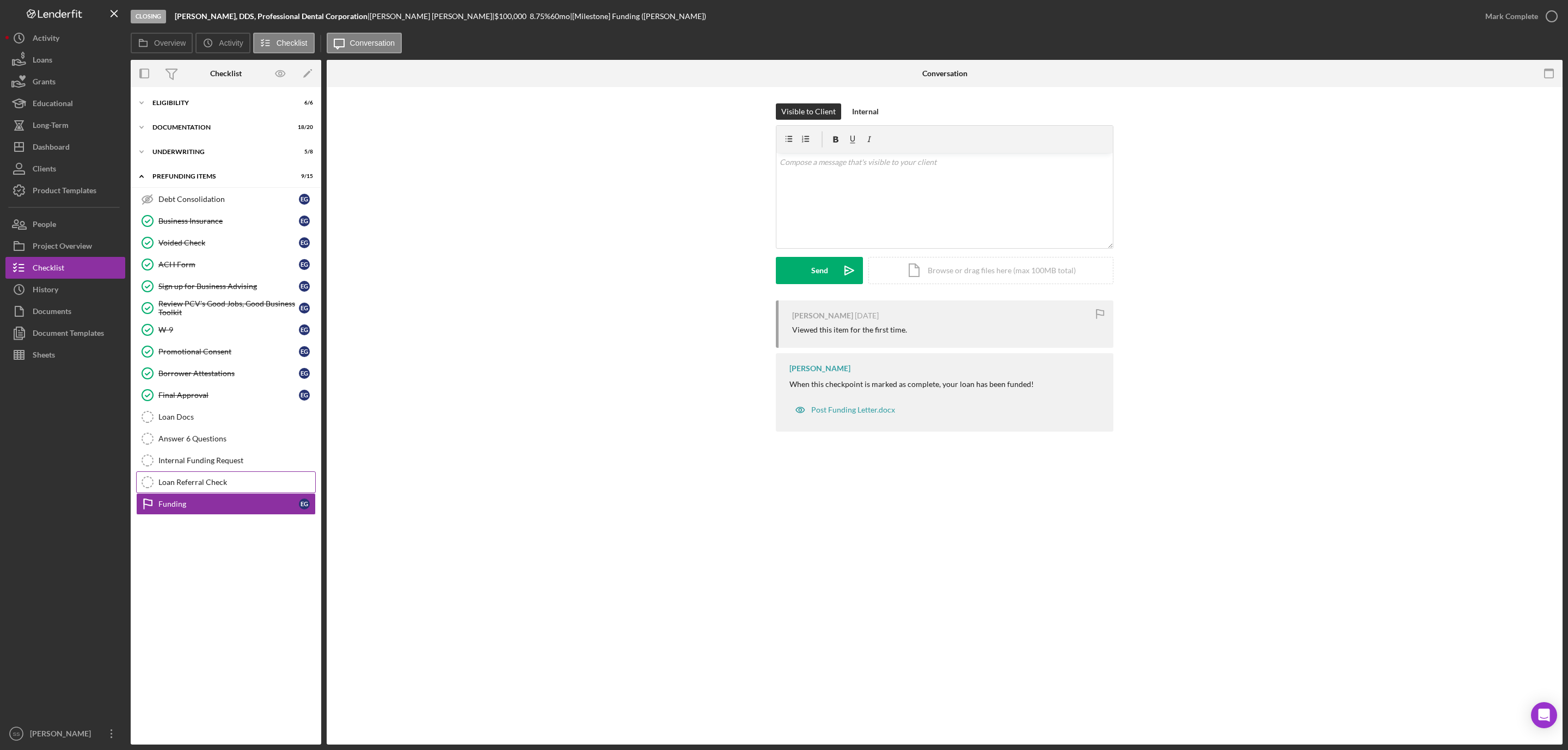
click at [241, 483] on link "Loan Referral Check Loan Referral Check" at bounding box center [226, 482] width 180 height 22
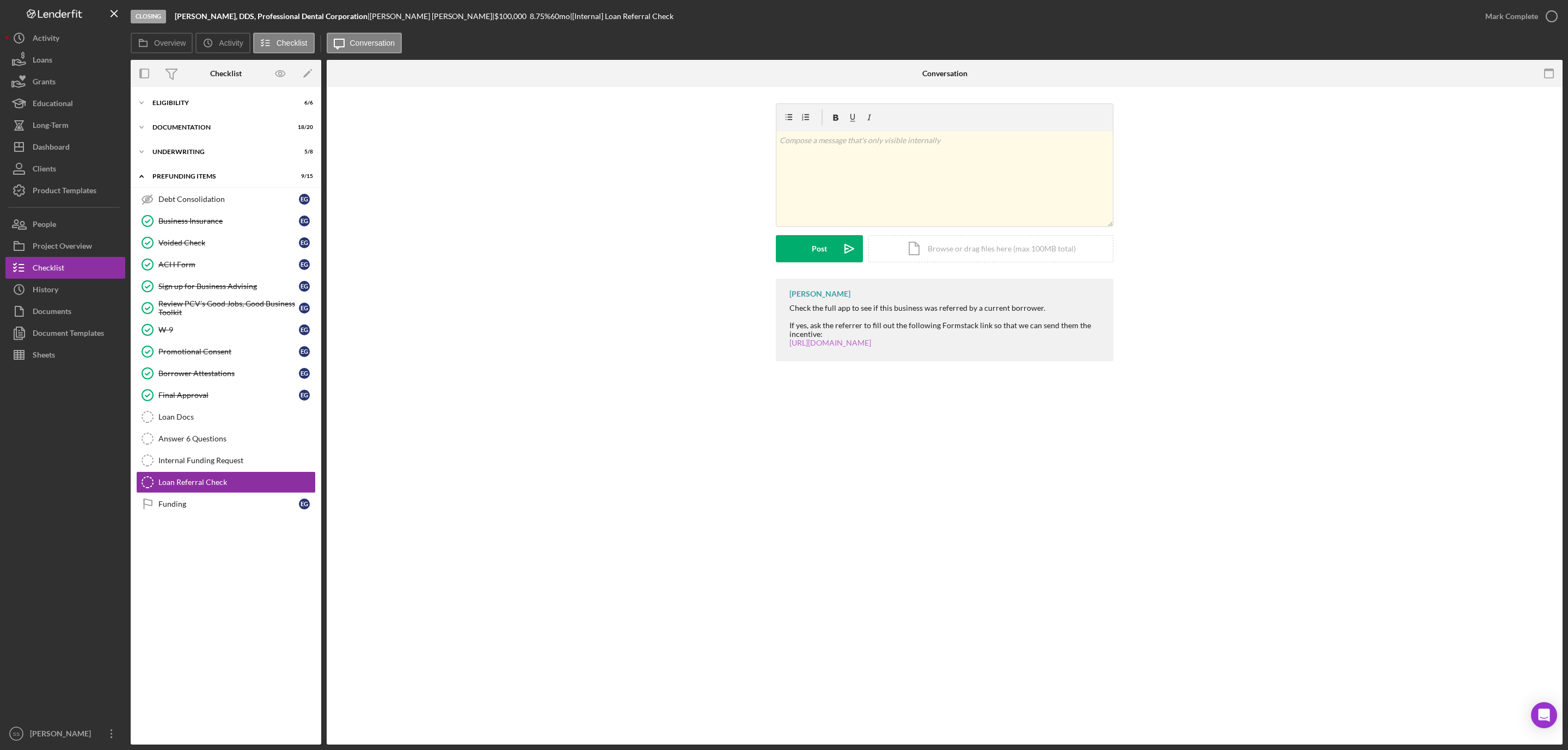
click at [870, 339] on link "[URL][DOMAIN_NAME]" at bounding box center [830, 342] width 82 height 9
